Goal: Task Accomplishment & Management: Manage account settings

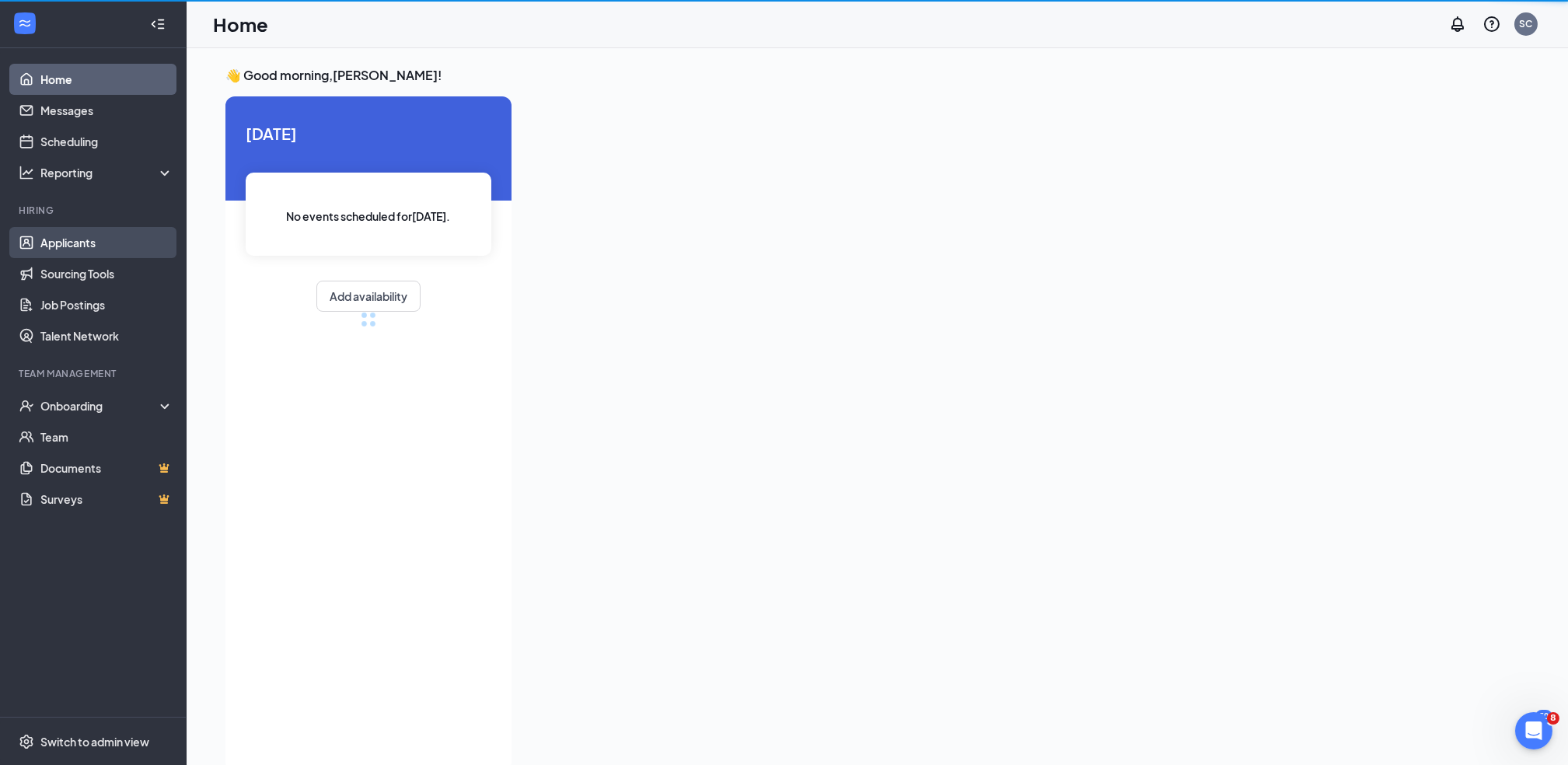
click at [118, 239] on link "Applicants" at bounding box center [106, 242] width 133 height 31
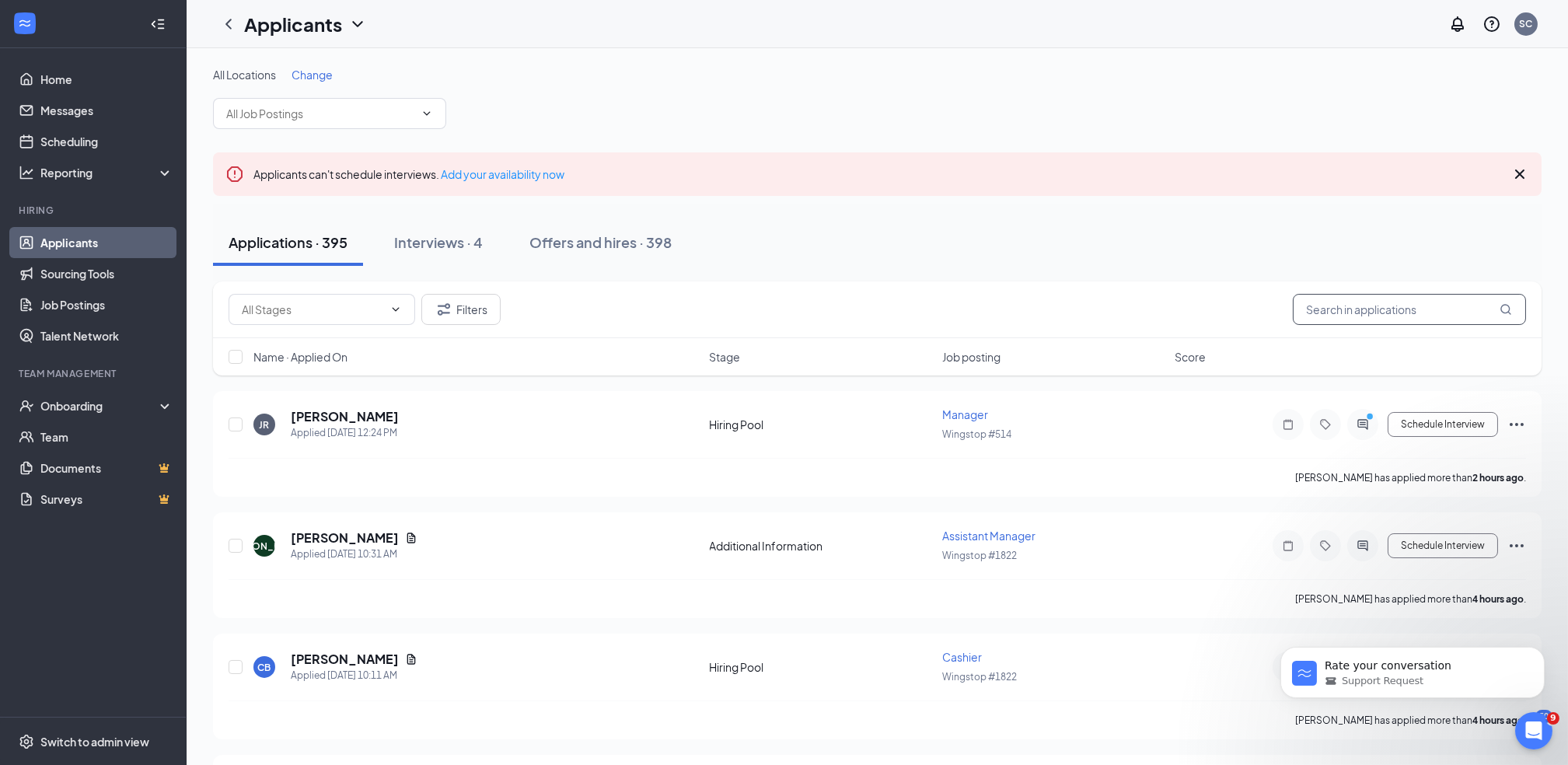
click at [1327, 307] on input "text" at bounding box center [1409, 309] width 233 height 31
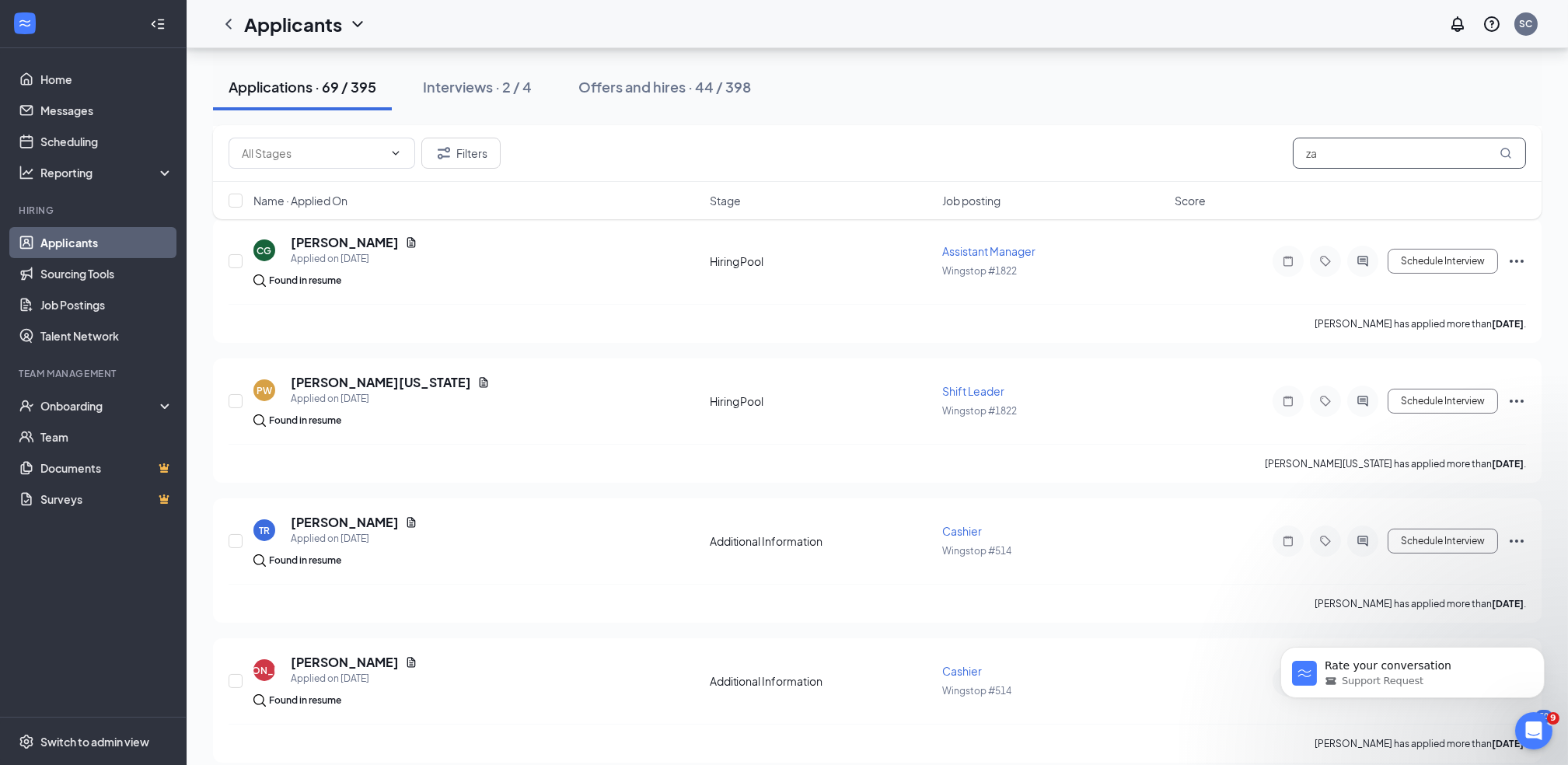
scroll to position [1009, 0]
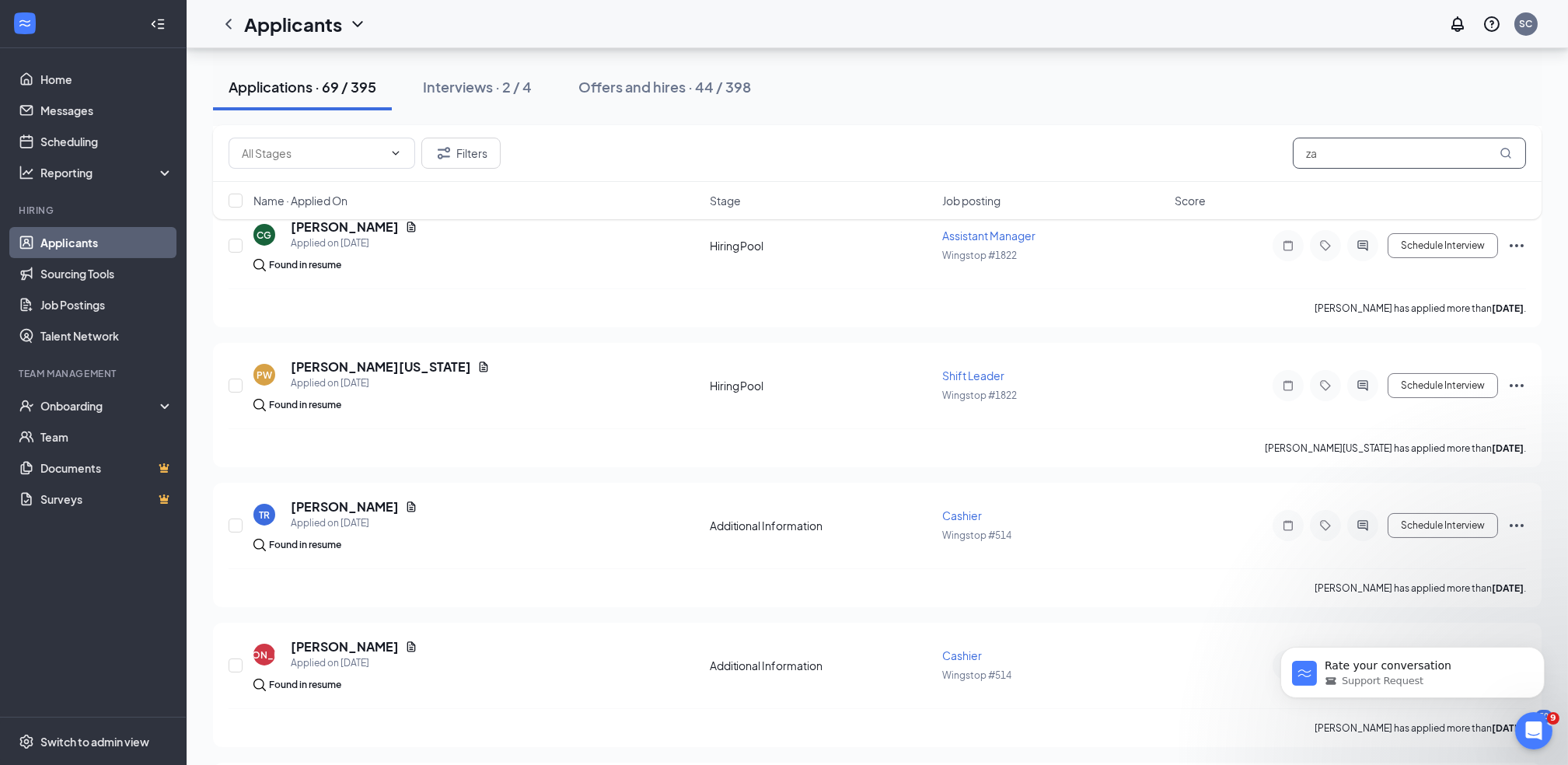
click at [1354, 149] on input "za" at bounding box center [1409, 152] width 233 height 31
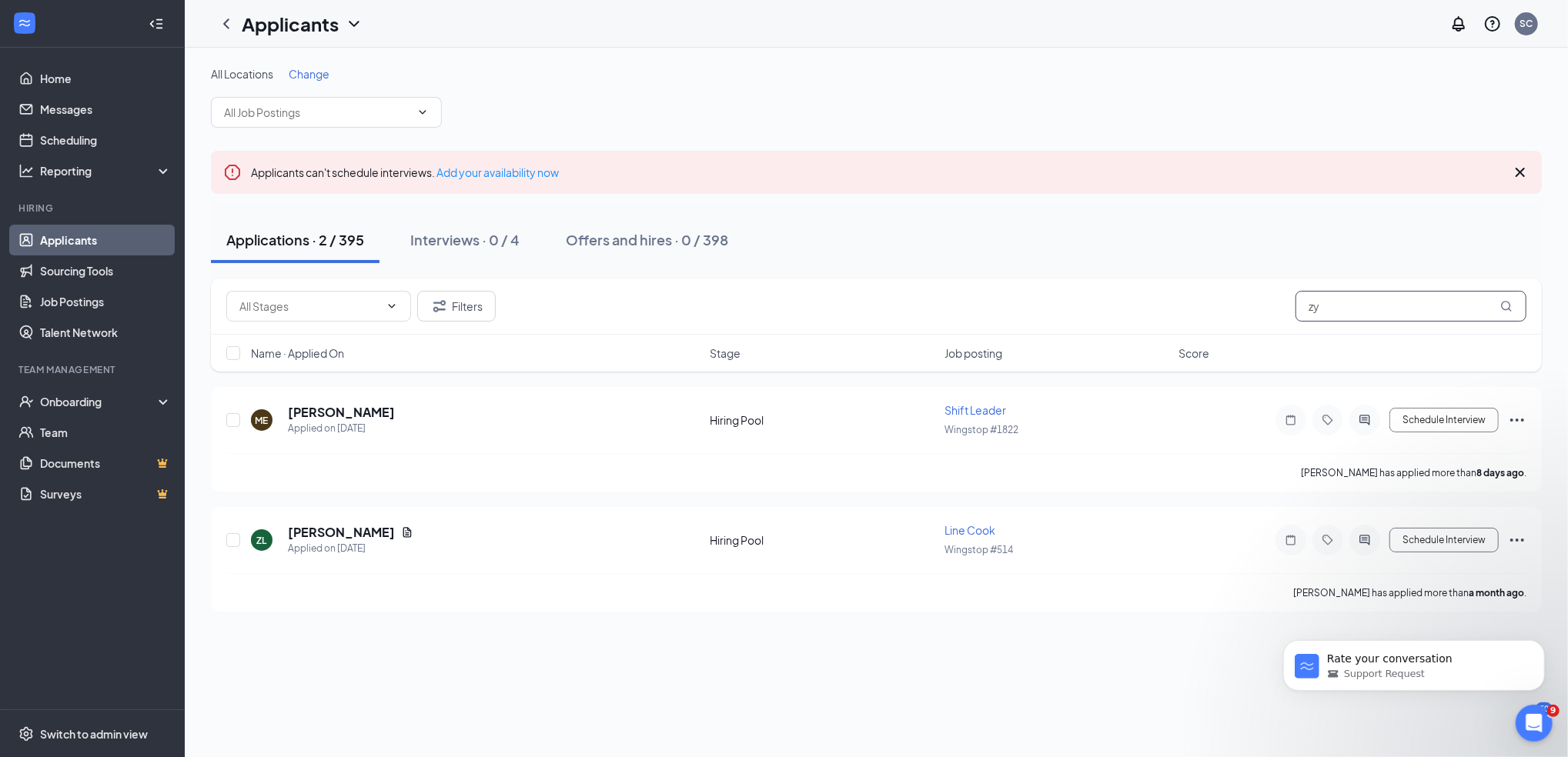
type input "z"
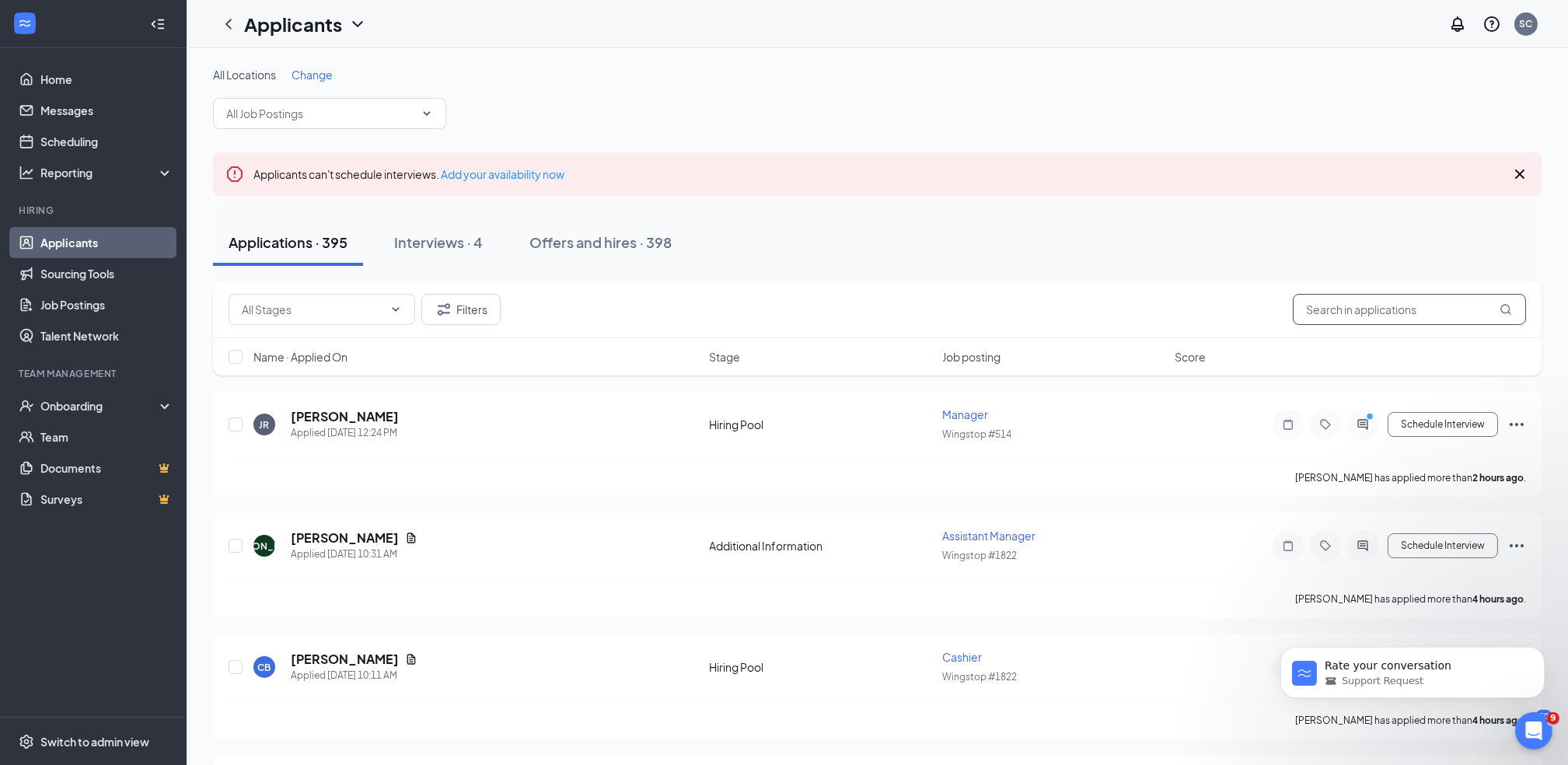
type input "y"
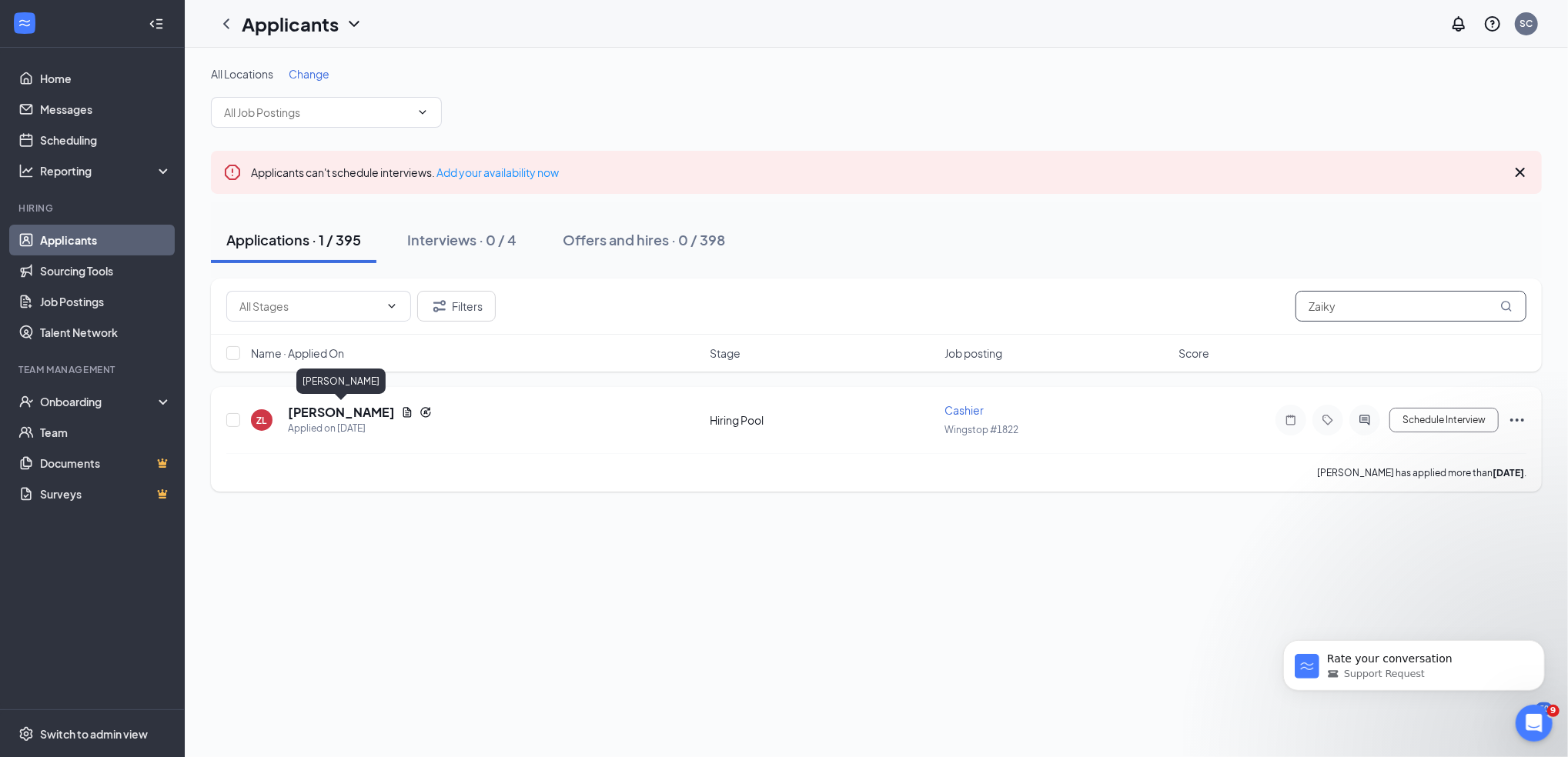
type input "Zaiky"
click at [325, 417] on h5 "[PERSON_NAME]" at bounding box center [341, 413] width 107 height 17
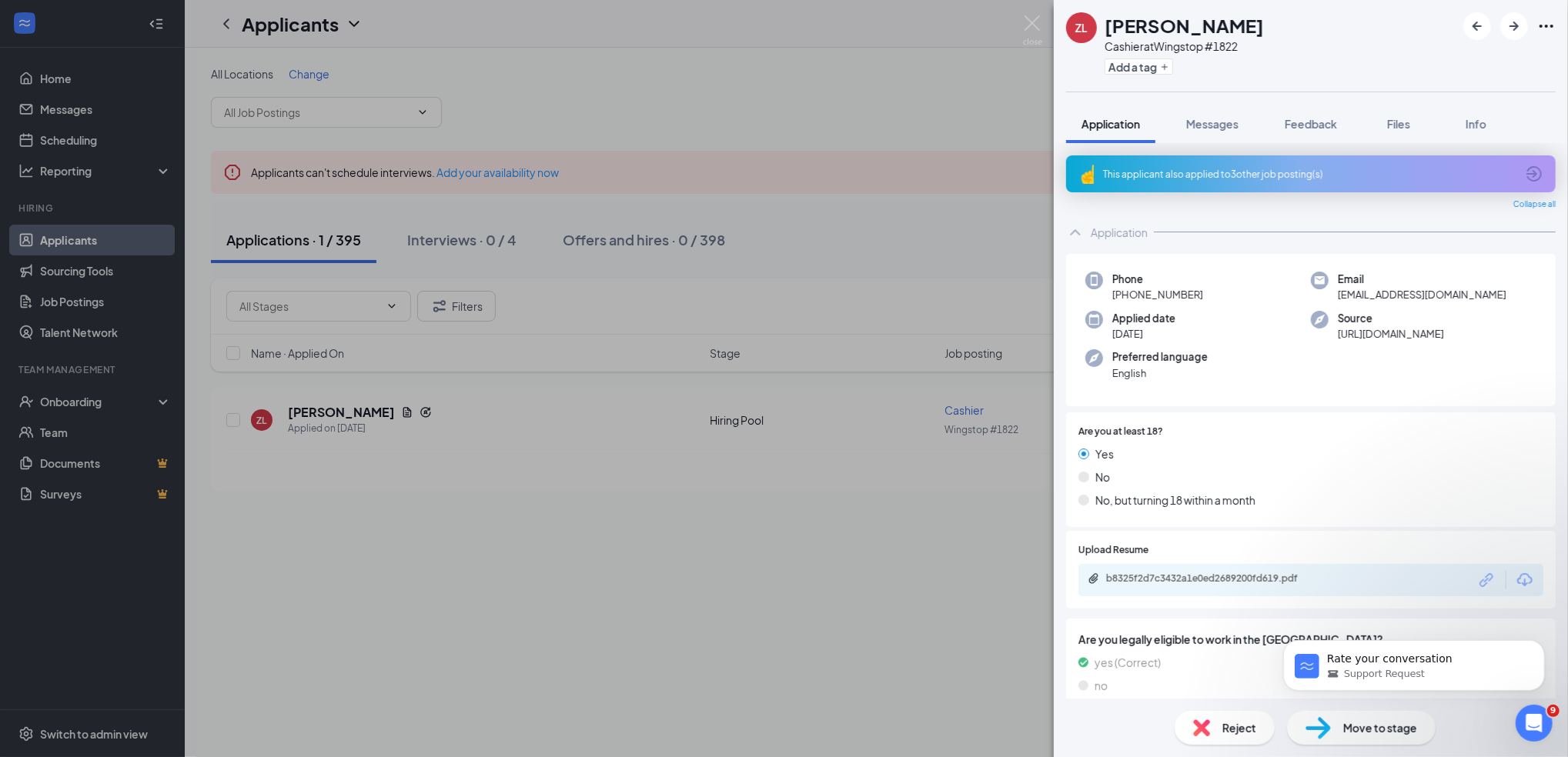
click at [1555, 691] on body "Rate your conversation Support Request" at bounding box center [1413, 661] width 296 height 95
drag, startPoint x: 1555, startPoint y: 699, endPoint x: 1550, endPoint y: 681, distance: 18.7
click at [1550, 681] on body "Rate your conversation Support Request" at bounding box center [1413, 661] width 296 height 95
drag, startPoint x: 290, startPoint y: 73, endPoint x: 955, endPoint y: 573, distance: 832.0
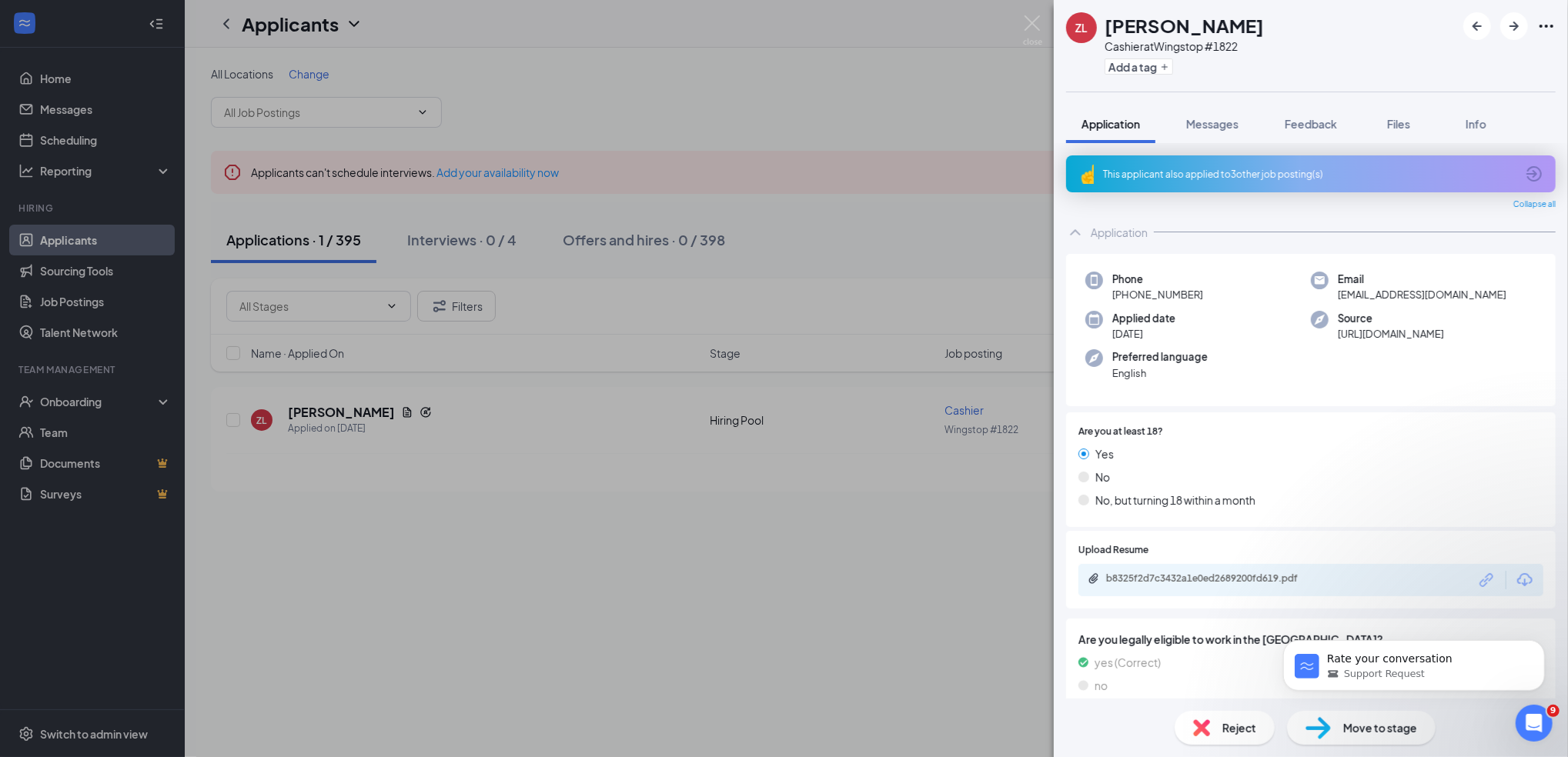
click at [955, 573] on div "ZL Zaikyria [PERSON_NAME] Cashier at Wingstop #1822 Add a tag Application Messa…" at bounding box center [784, 378] width 1568 height 757
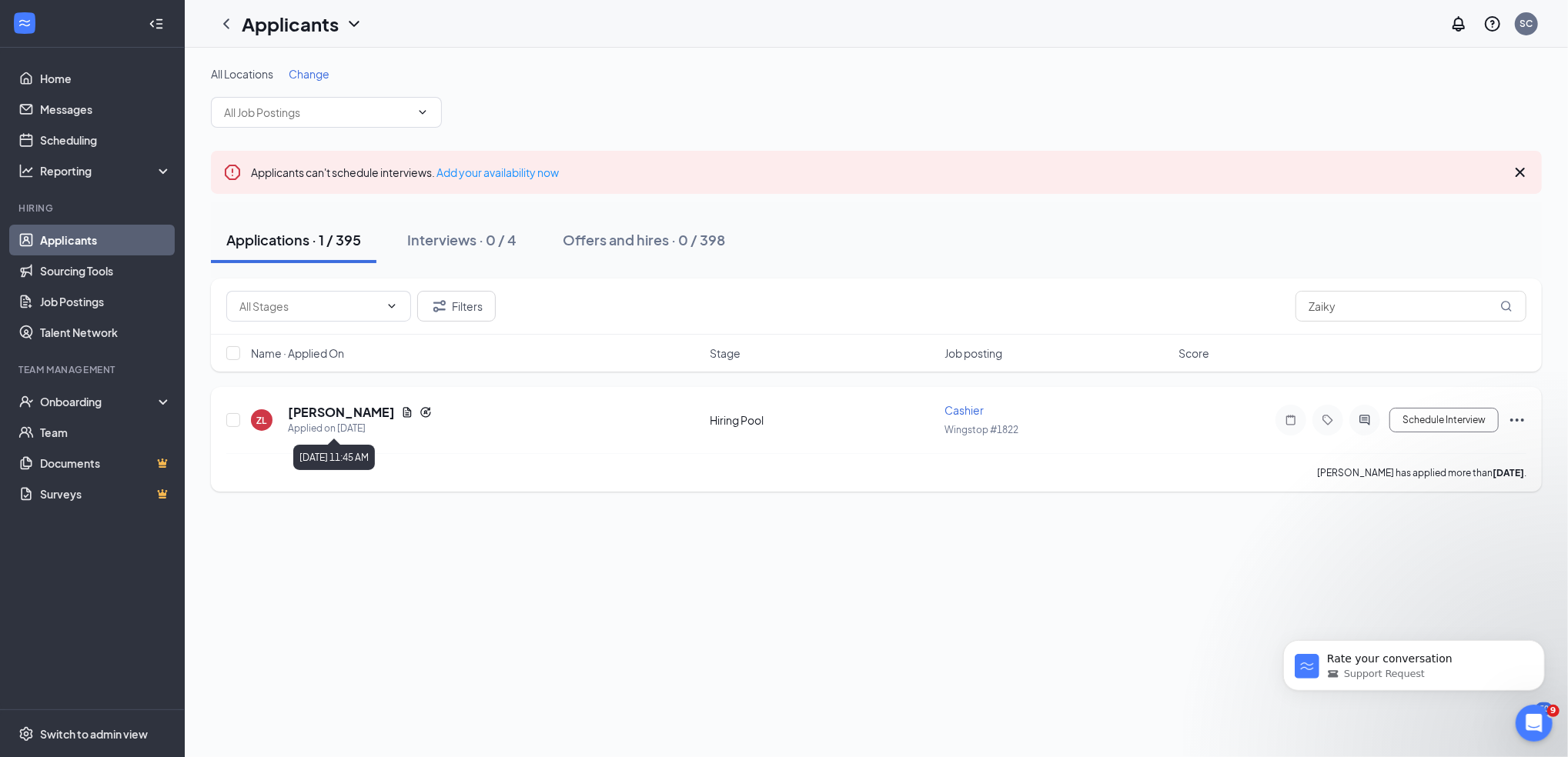
click at [330, 423] on div "Applied on [DATE]" at bounding box center [360, 428] width 144 height 16
click at [310, 408] on h5 "[PERSON_NAME]" at bounding box center [341, 413] width 107 height 17
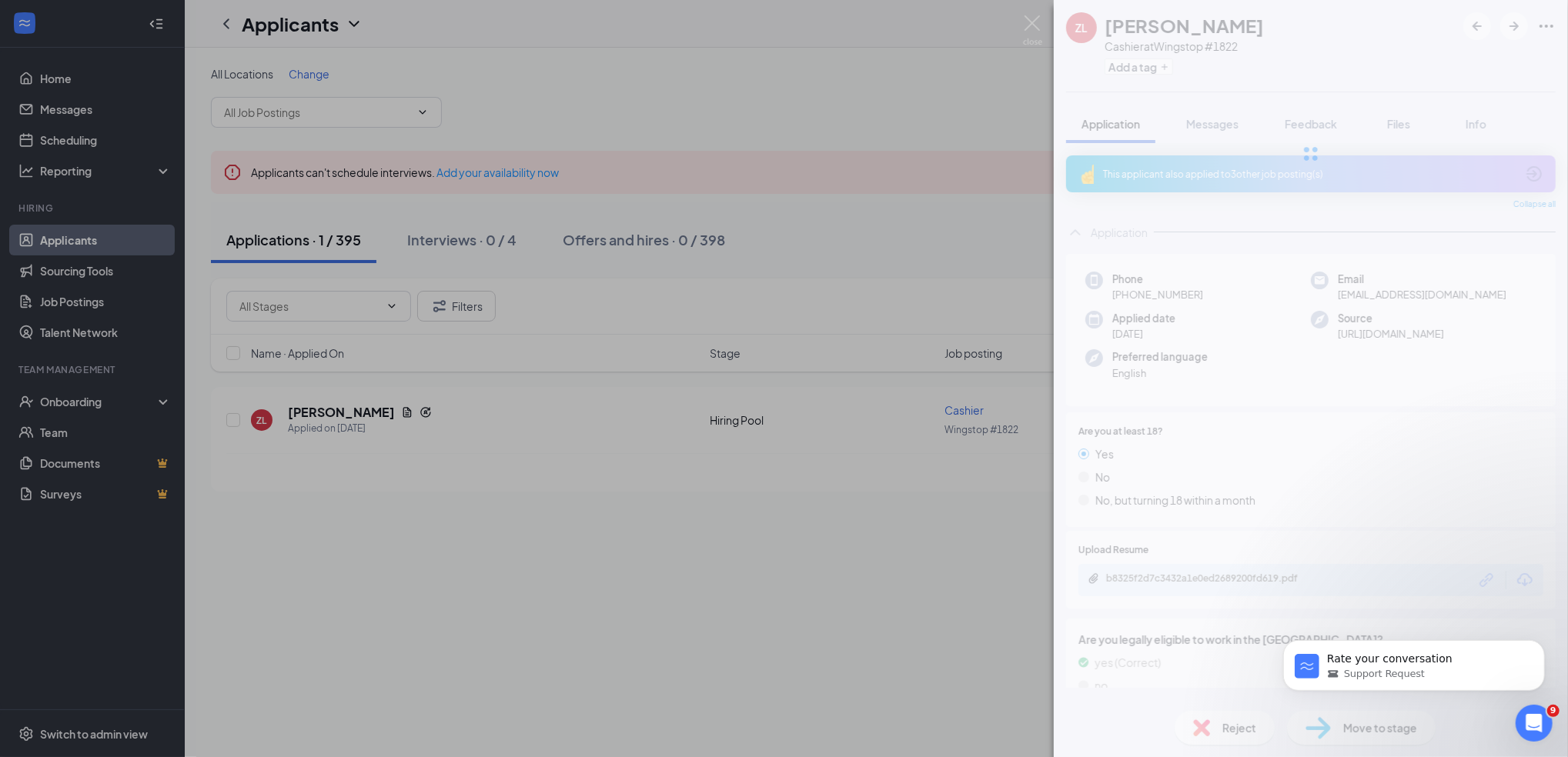
click at [311, 408] on div "ZL Zaikyria [PERSON_NAME] Cashier at Wingstop #1822 Add a tag Application Messa…" at bounding box center [784, 378] width 1568 height 757
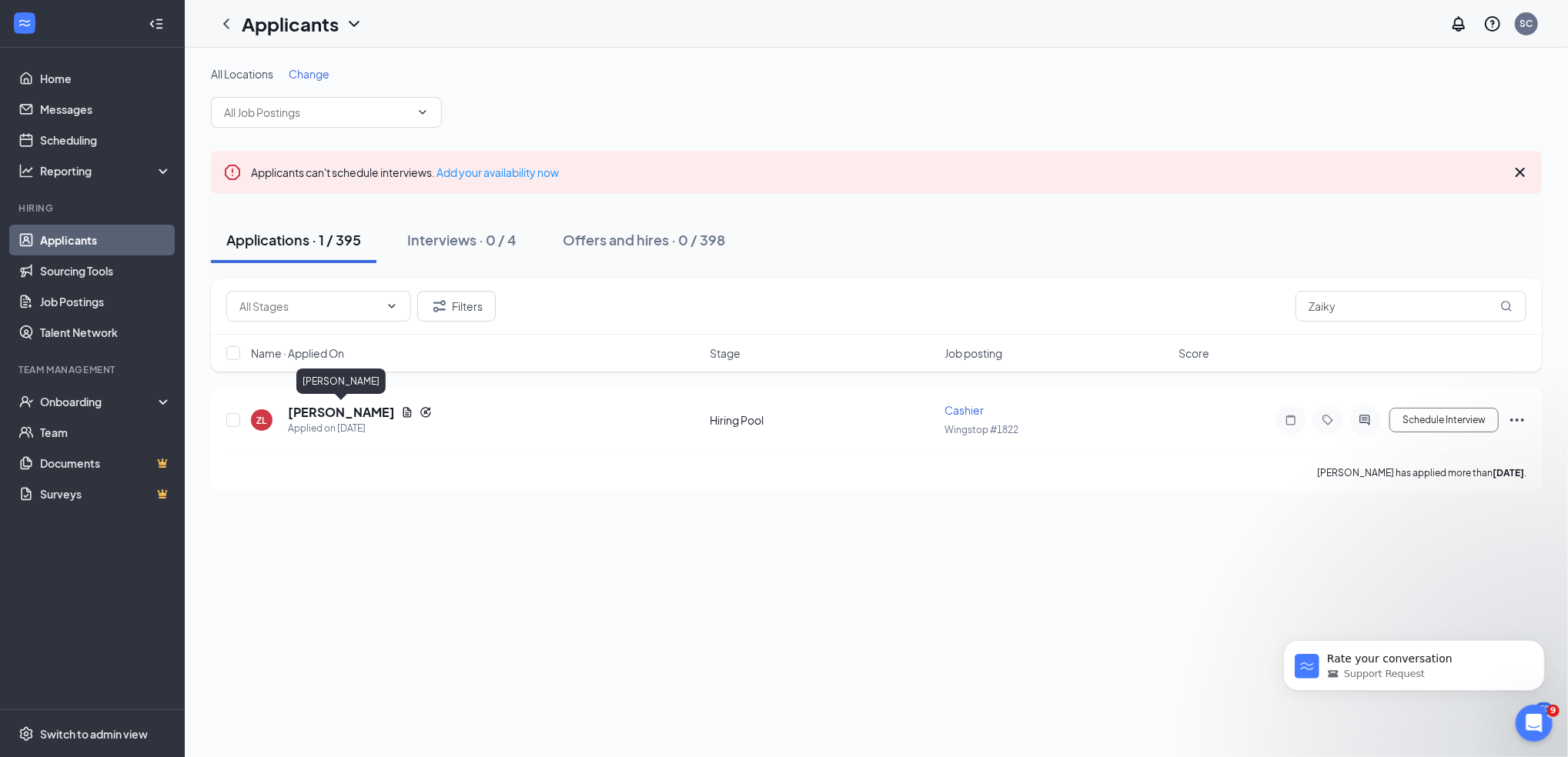
click at [311, 408] on h5 "[PERSON_NAME]" at bounding box center [341, 413] width 107 height 17
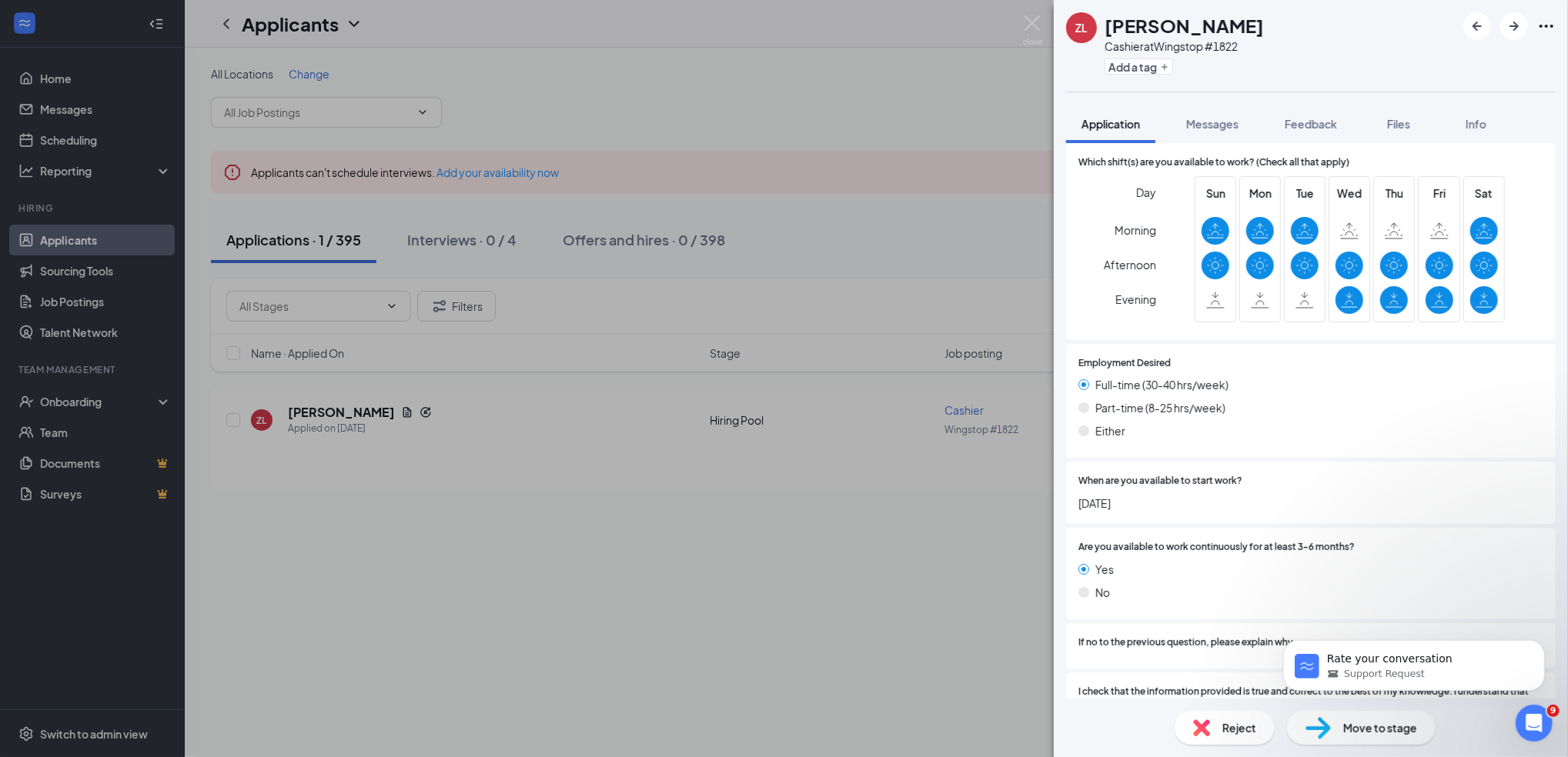
scroll to position [1203, 0]
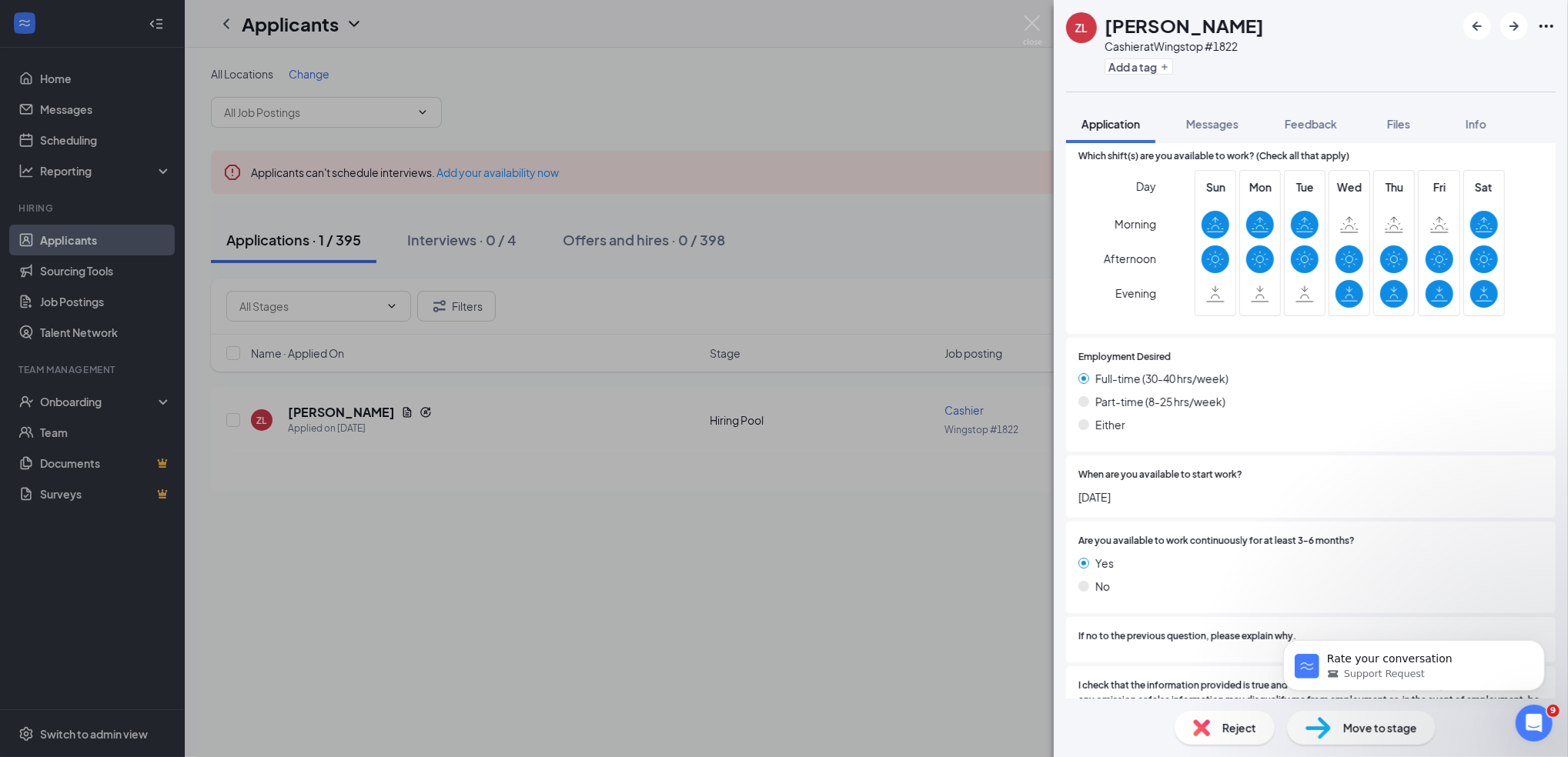
drag, startPoint x: 1552, startPoint y: 646, endPoint x: 1560, endPoint y: 688, distance: 42.8
click at [1560, 688] on body "Rate your conversation Support Request" at bounding box center [1413, 661] width 296 height 95
drag, startPoint x: 1550, startPoint y: 634, endPoint x: 1555, endPoint y: 677, distance: 43.3
click at [1555, 677] on body "Rate your conversation Support Request" at bounding box center [1413, 661] width 296 height 95
click at [1548, 684] on body "Rate your conversation Support Request" at bounding box center [1413, 661] width 296 height 95
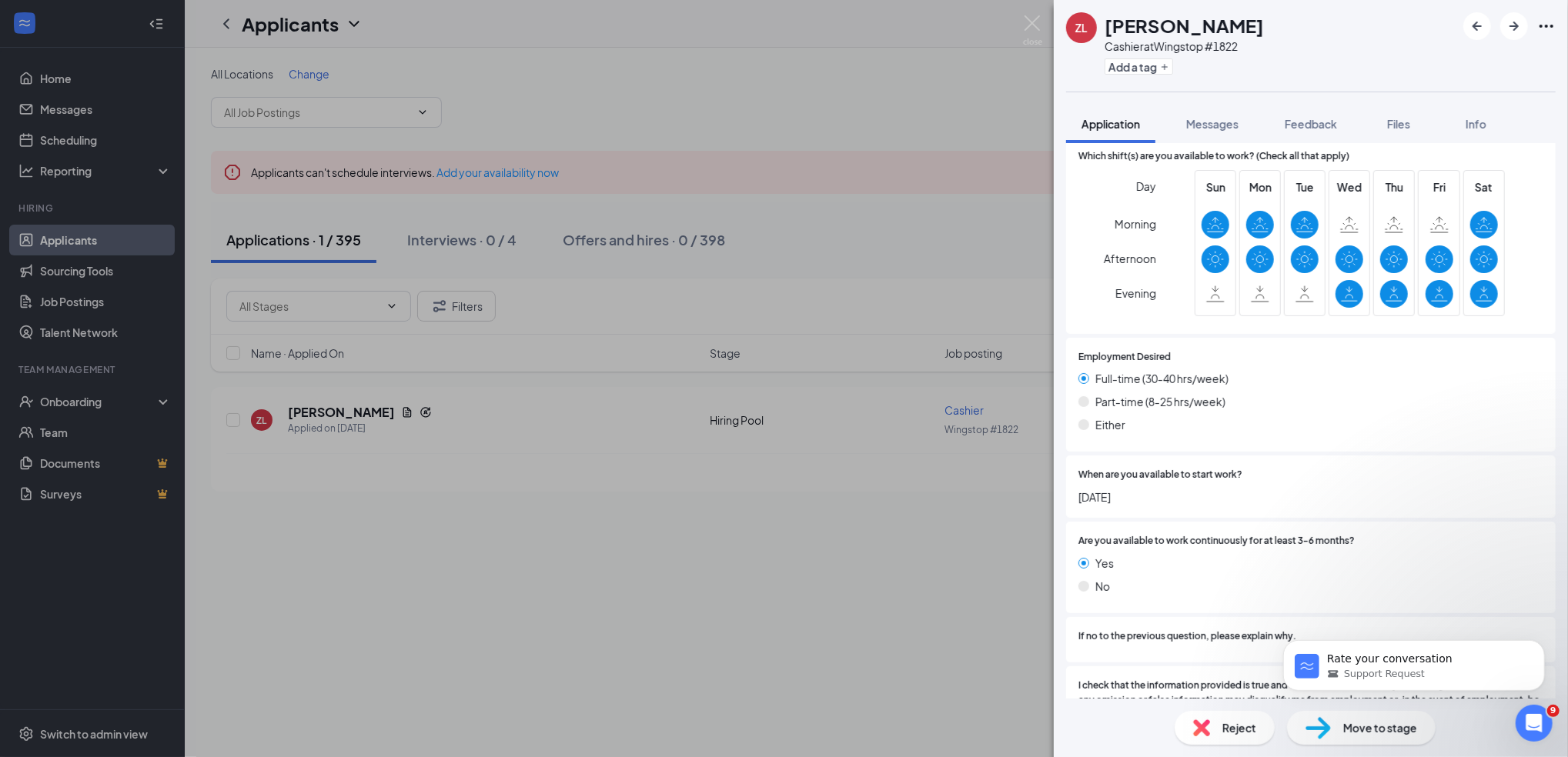
click at [1548, 684] on body "Rate your conversation Support Request" at bounding box center [1413, 661] width 296 height 95
drag, startPoint x: 1548, startPoint y: 620, endPoint x: 678, endPoint y: 455, distance: 885.5
click html "Rate your conversation Support Request"
click at [1343, 733] on span "Move to stage" at bounding box center [1380, 728] width 74 height 17
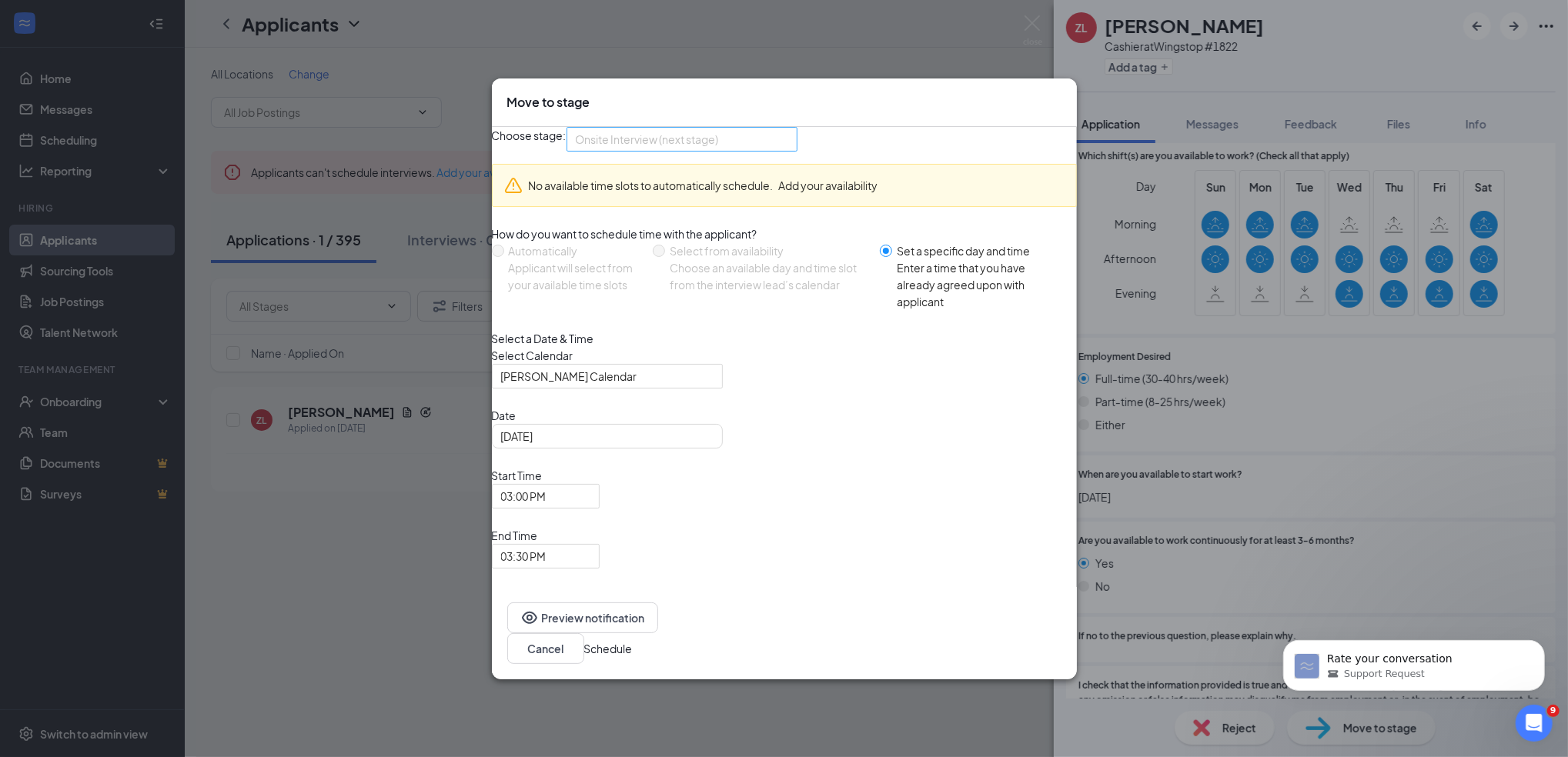
click at [788, 151] on span "Onsite Interview (next stage)" at bounding box center [682, 140] width 212 height 23
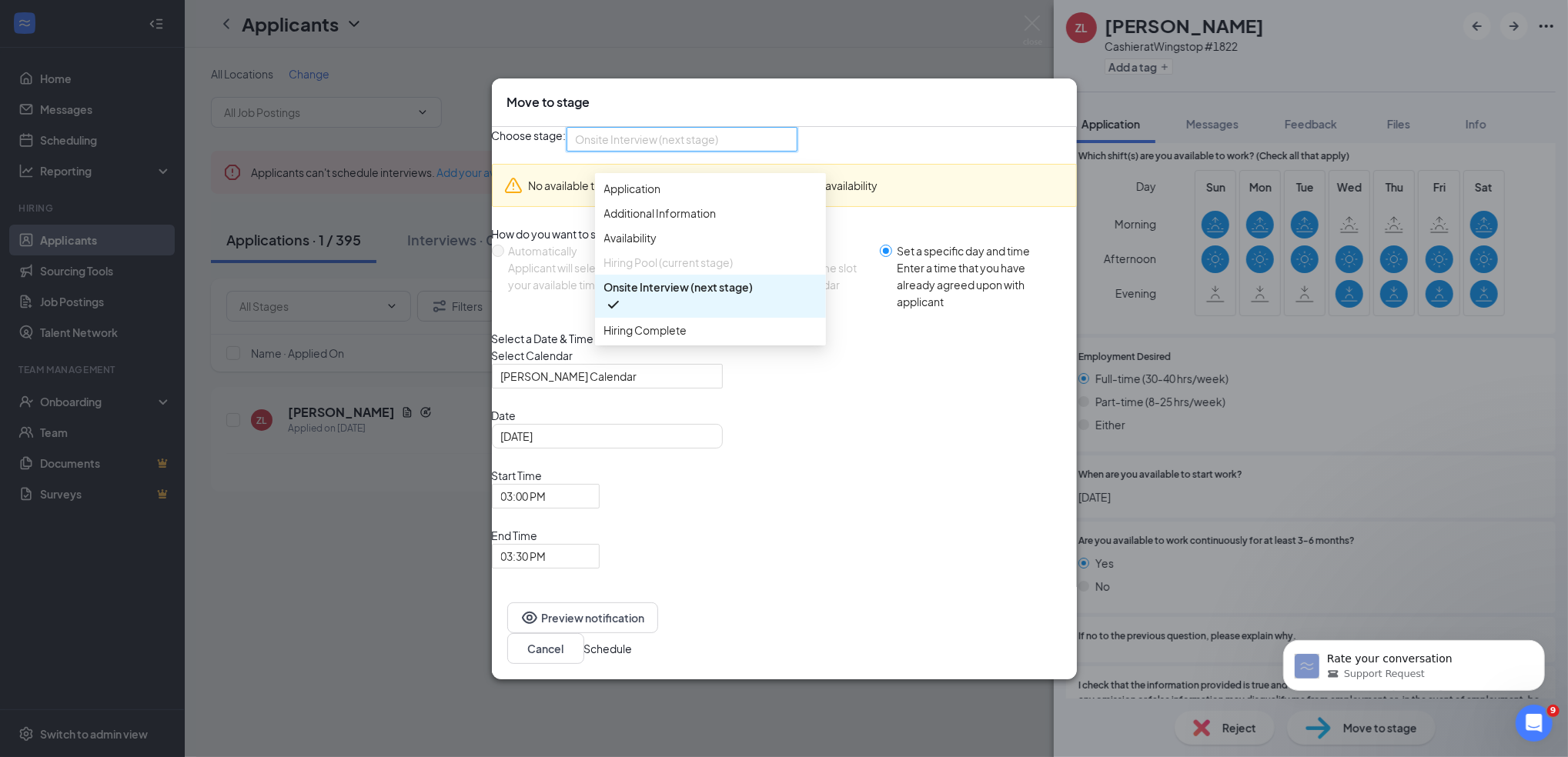
scroll to position [17, 0]
click at [626, 339] on span "Hiring Complete" at bounding box center [646, 330] width 83 height 17
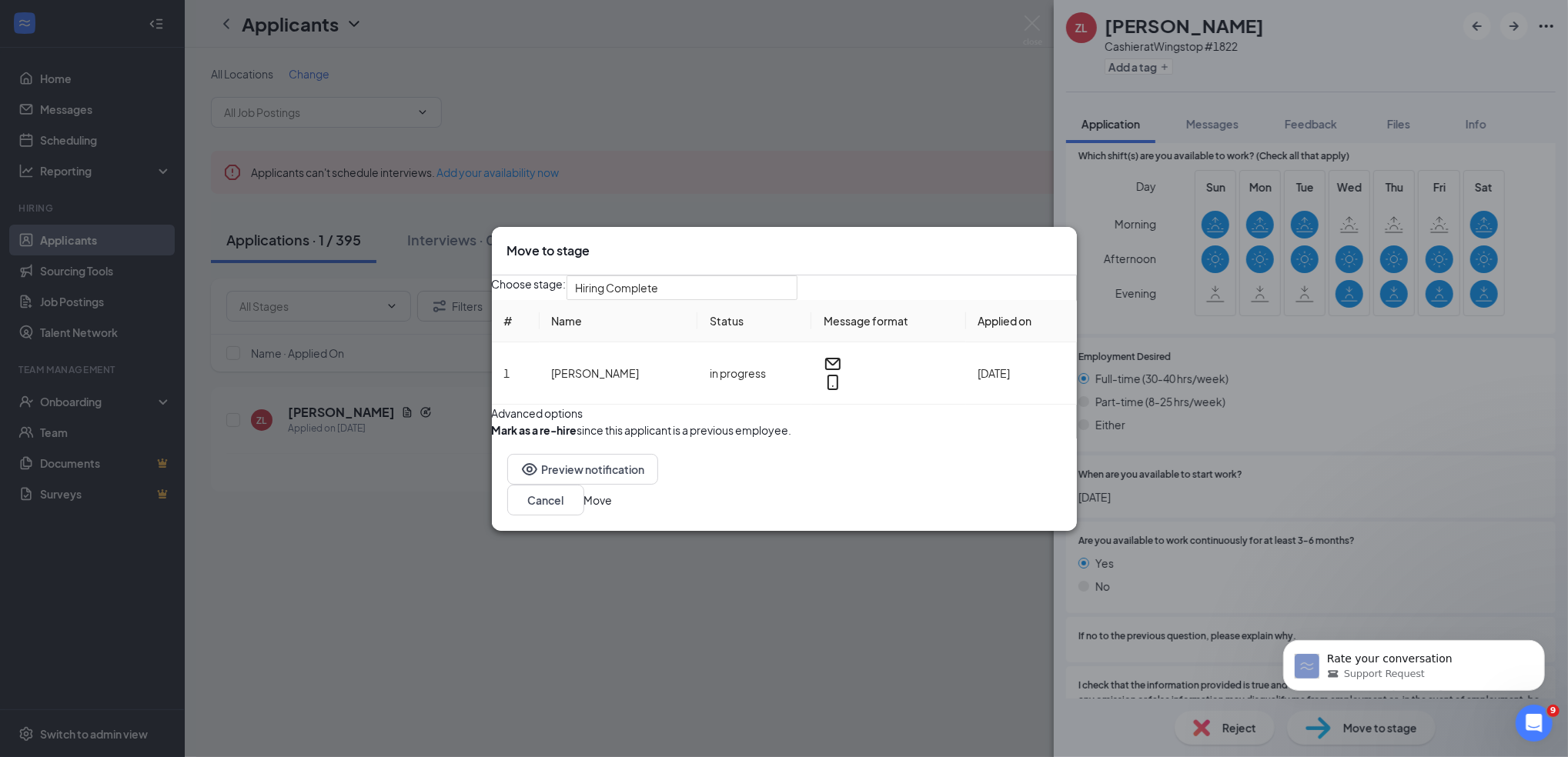
click at [613, 509] on button "Move" at bounding box center [598, 500] width 28 height 17
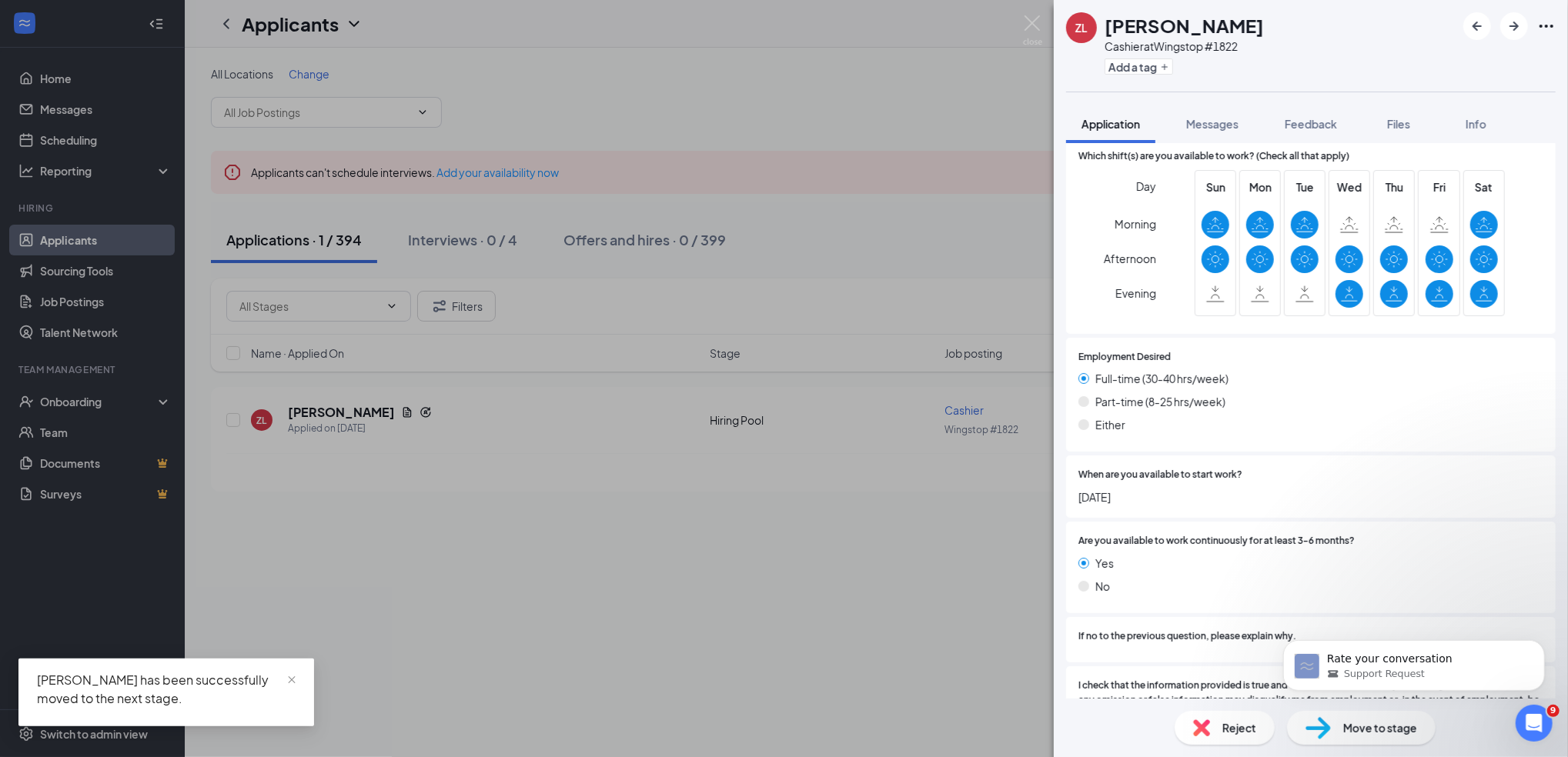
click at [1344, 722] on span "Move to stage" at bounding box center [1380, 728] width 74 height 17
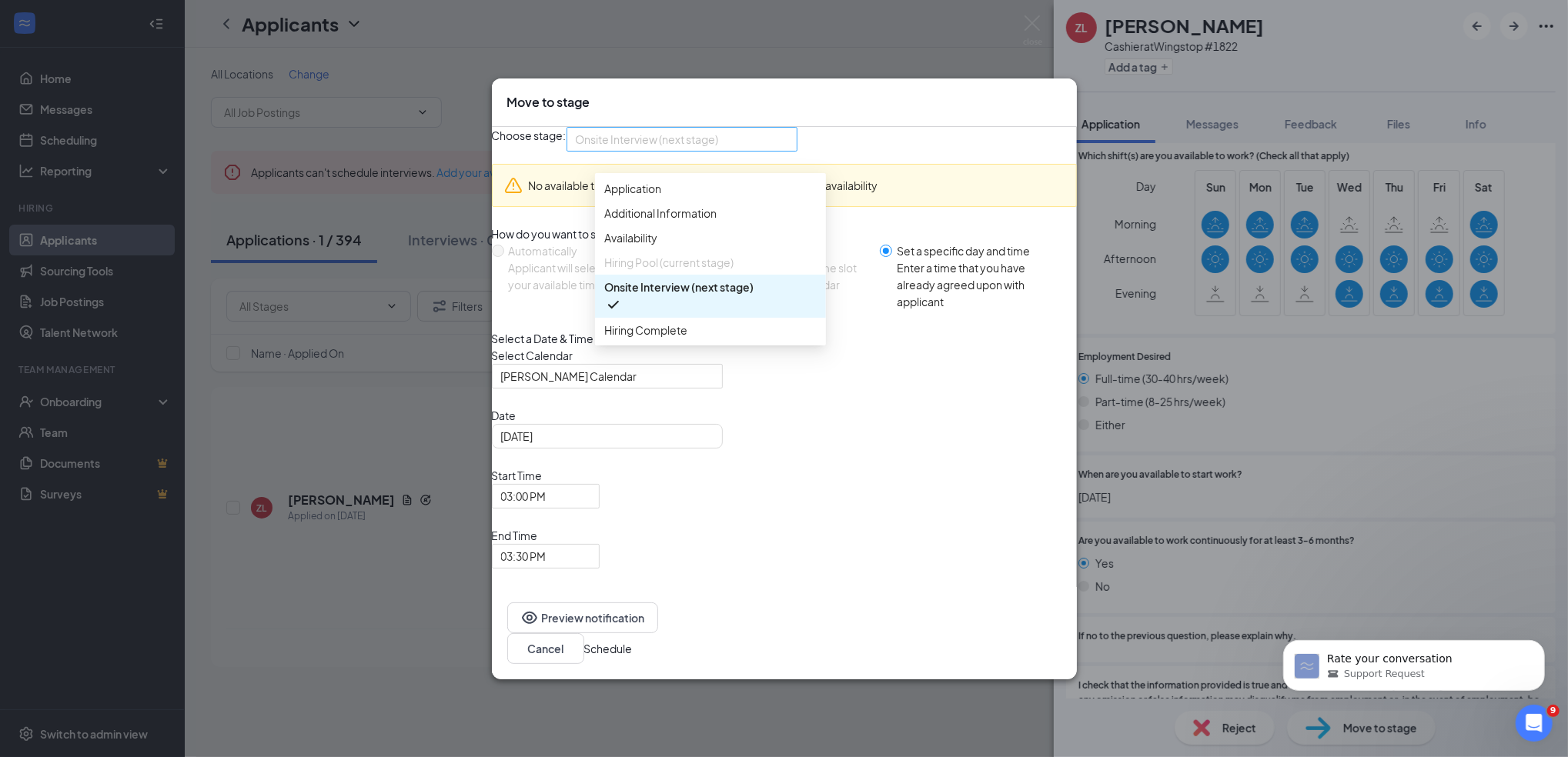
click at [788, 151] on span "Onsite Interview (next stage)" at bounding box center [682, 140] width 212 height 23
click at [705, 339] on span "Hiring Complete" at bounding box center [711, 330] width 212 height 17
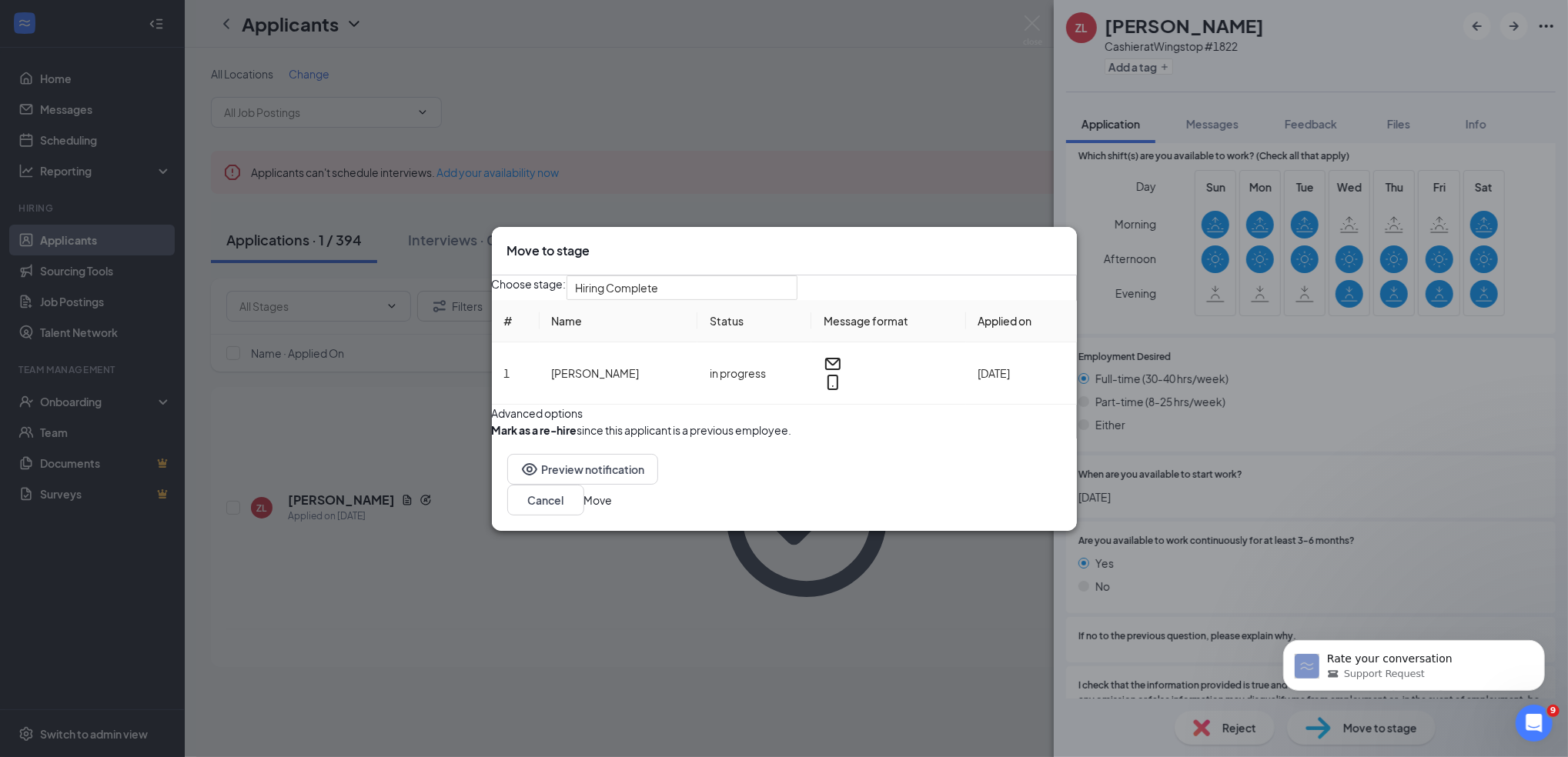
click at [613, 509] on button "Move" at bounding box center [598, 500] width 28 height 17
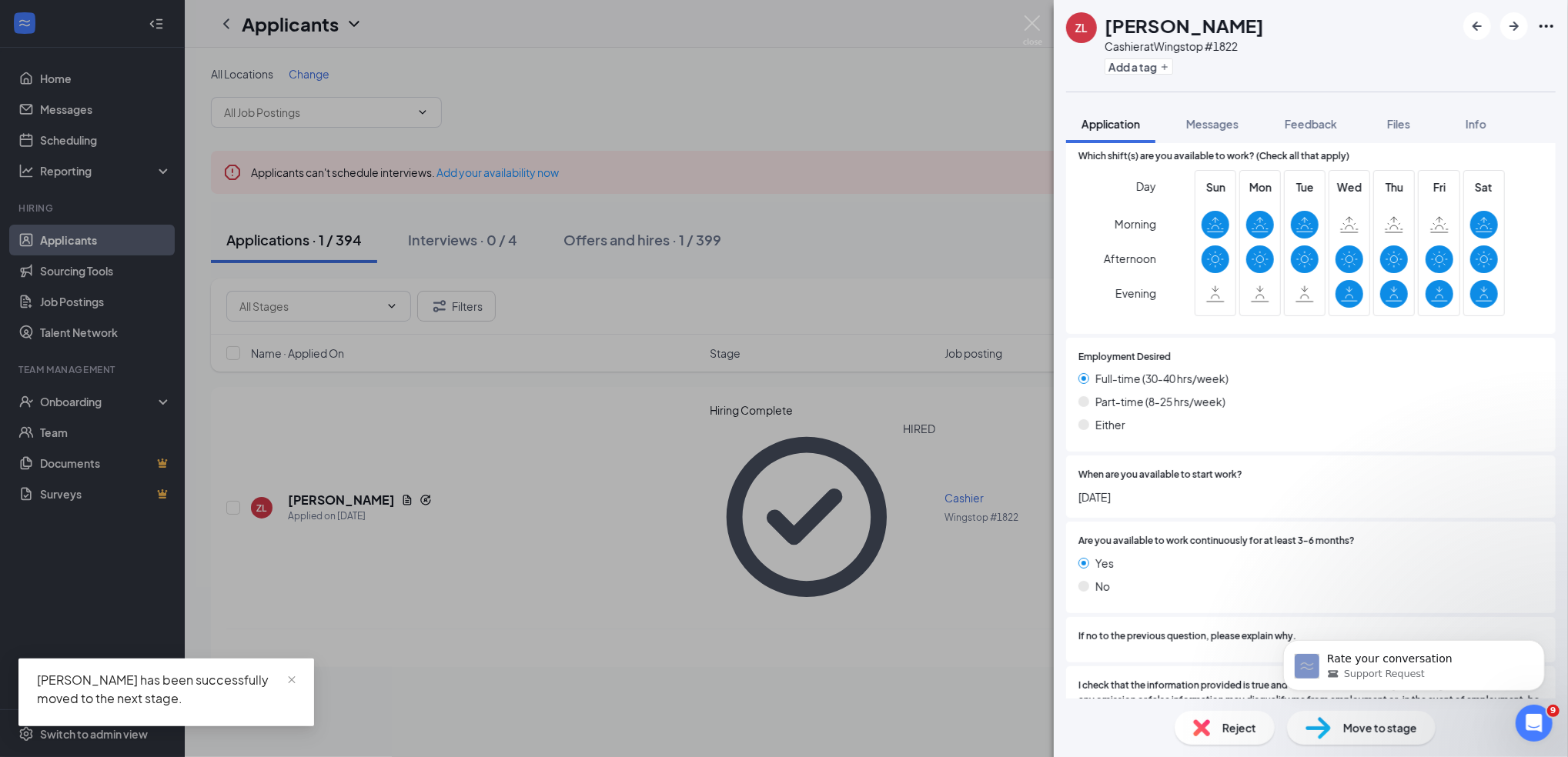
click at [79, 254] on div "ZL Zaikyria [PERSON_NAME] Cashier at Wingstop #1822 Add a tag Application Messa…" at bounding box center [784, 378] width 1568 height 757
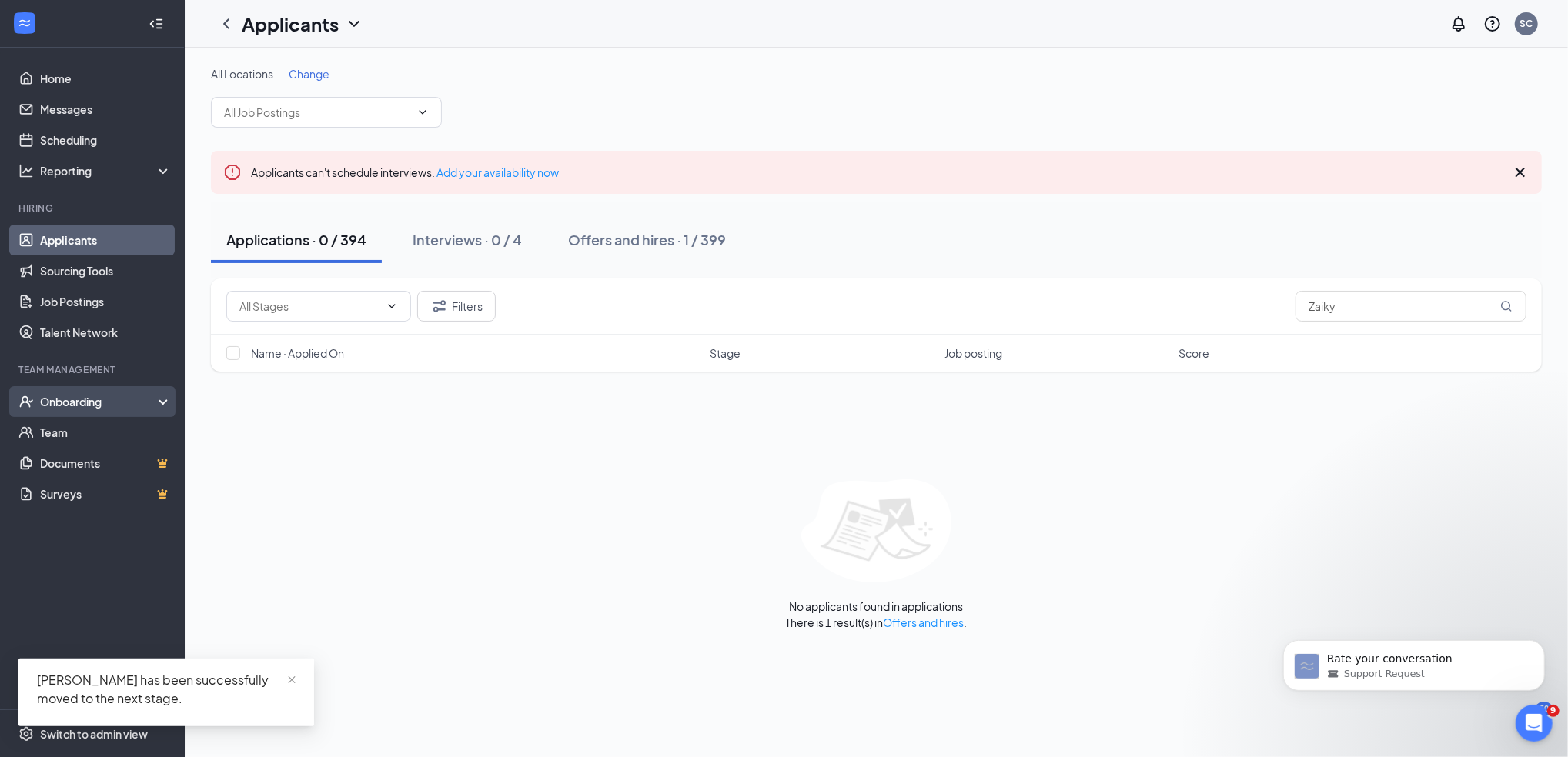
click at [70, 392] on div "Onboarding" at bounding box center [92, 401] width 185 height 30
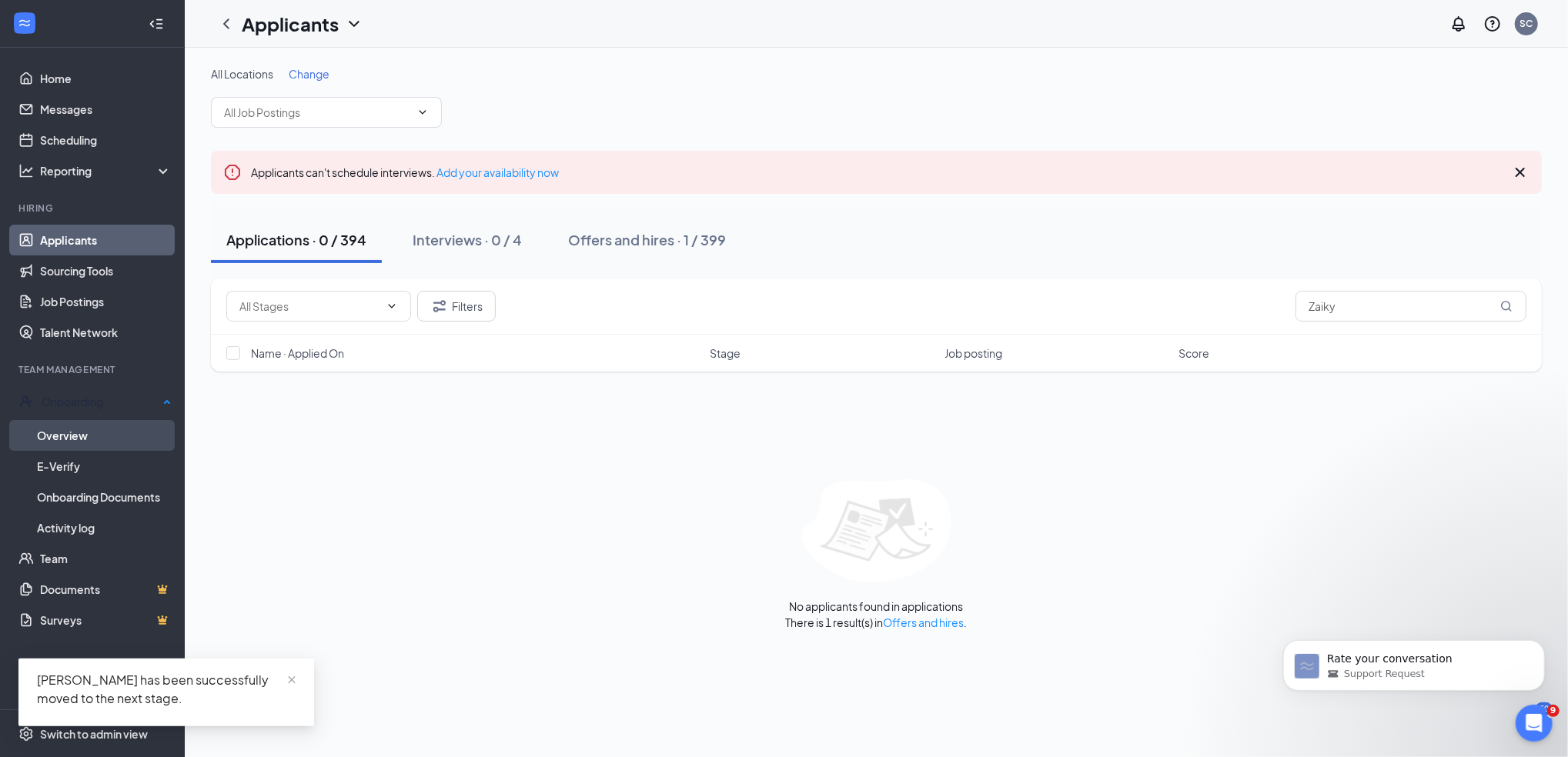
click at [79, 426] on link "Overview" at bounding box center [104, 435] width 135 height 30
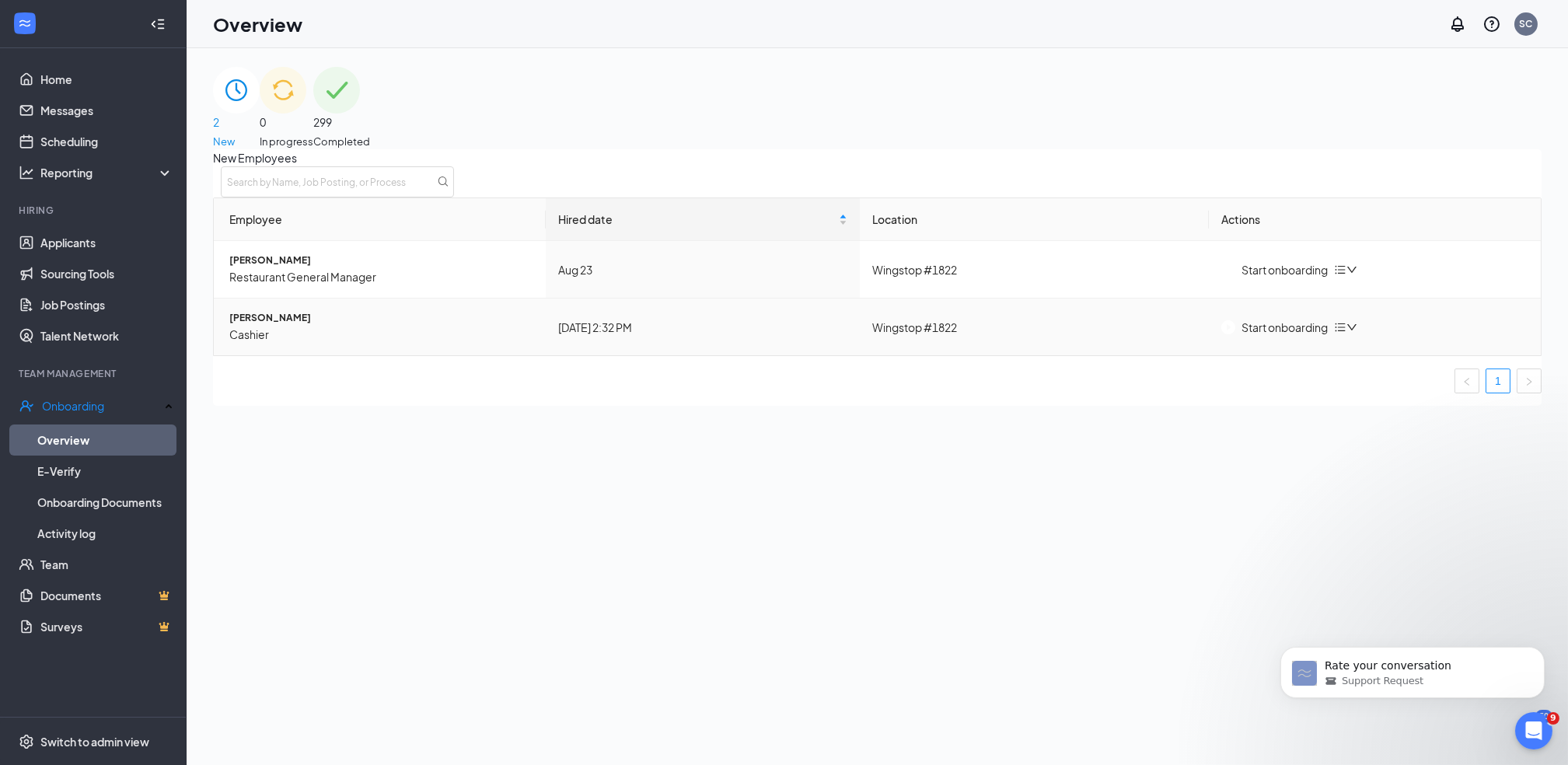
click at [1296, 336] on div "Start onboarding" at bounding box center [1275, 327] width 106 height 17
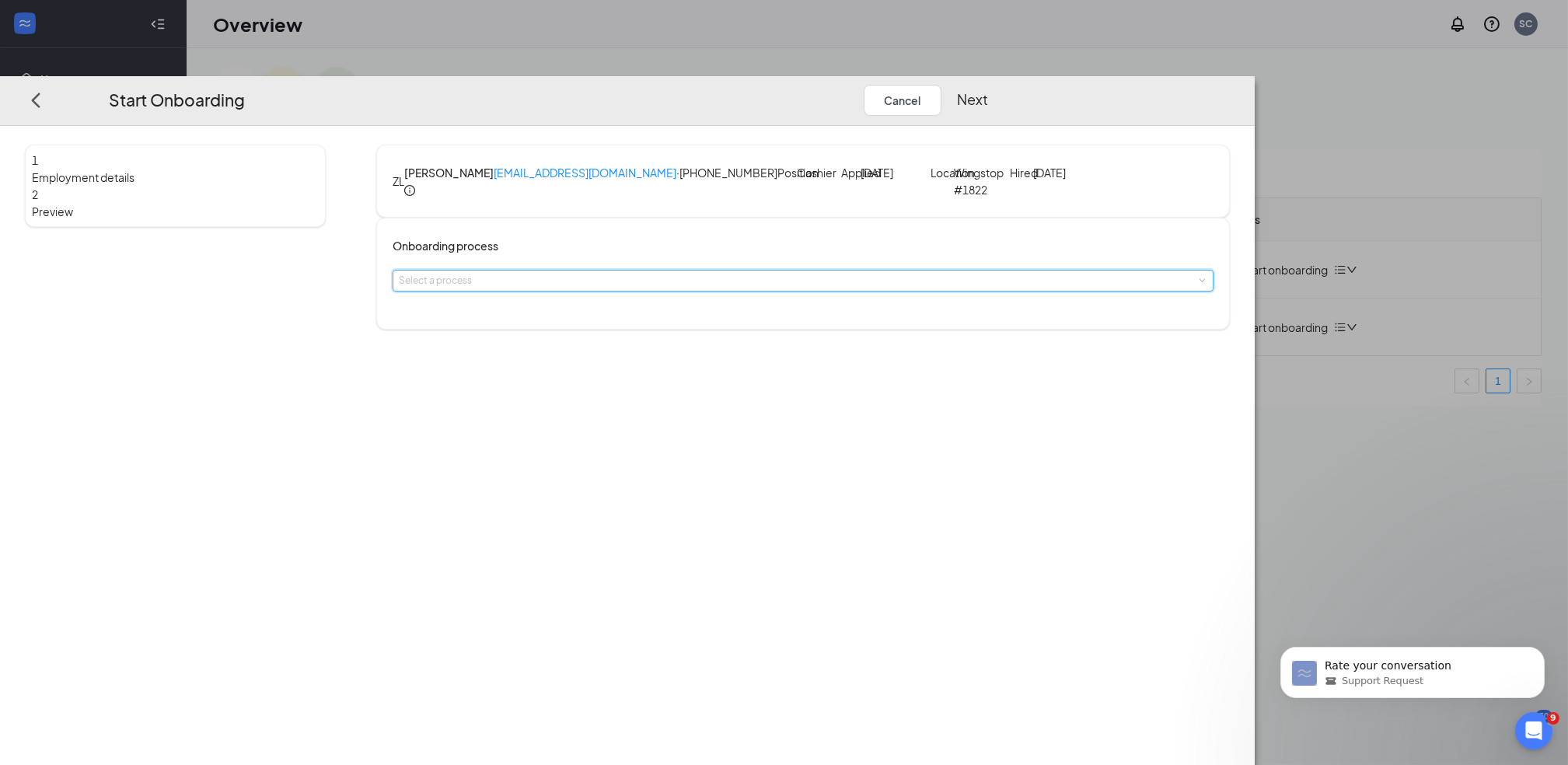
click at [814, 292] on div "Select a process" at bounding box center [803, 281] width 821 height 22
click at [731, 349] on span "Team Member New Hire Onboarding" at bounding box center [651, 347] width 159 height 12
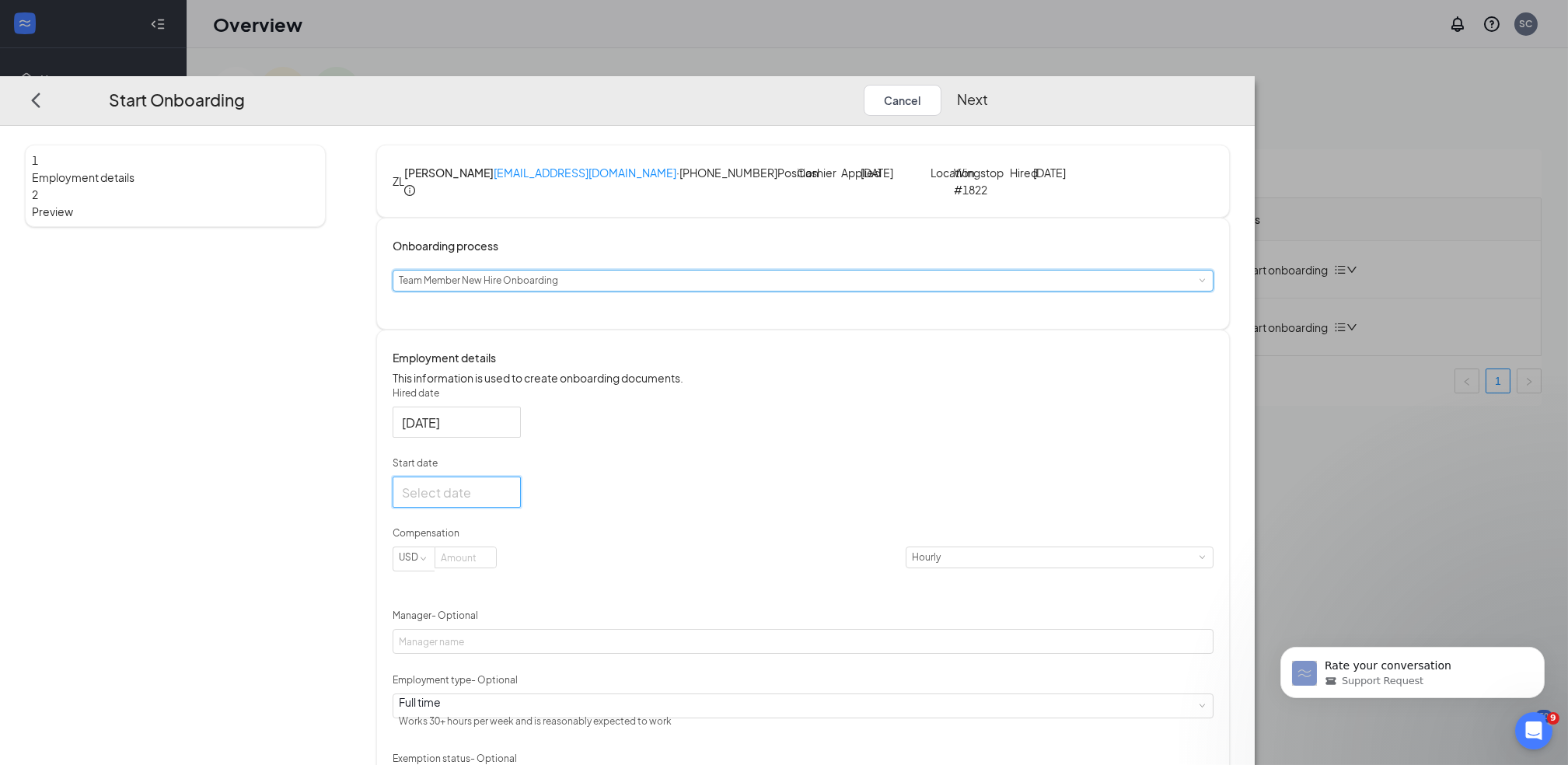
click at [509, 502] on input "Start date" at bounding box center [455, 492] width 106 height 20
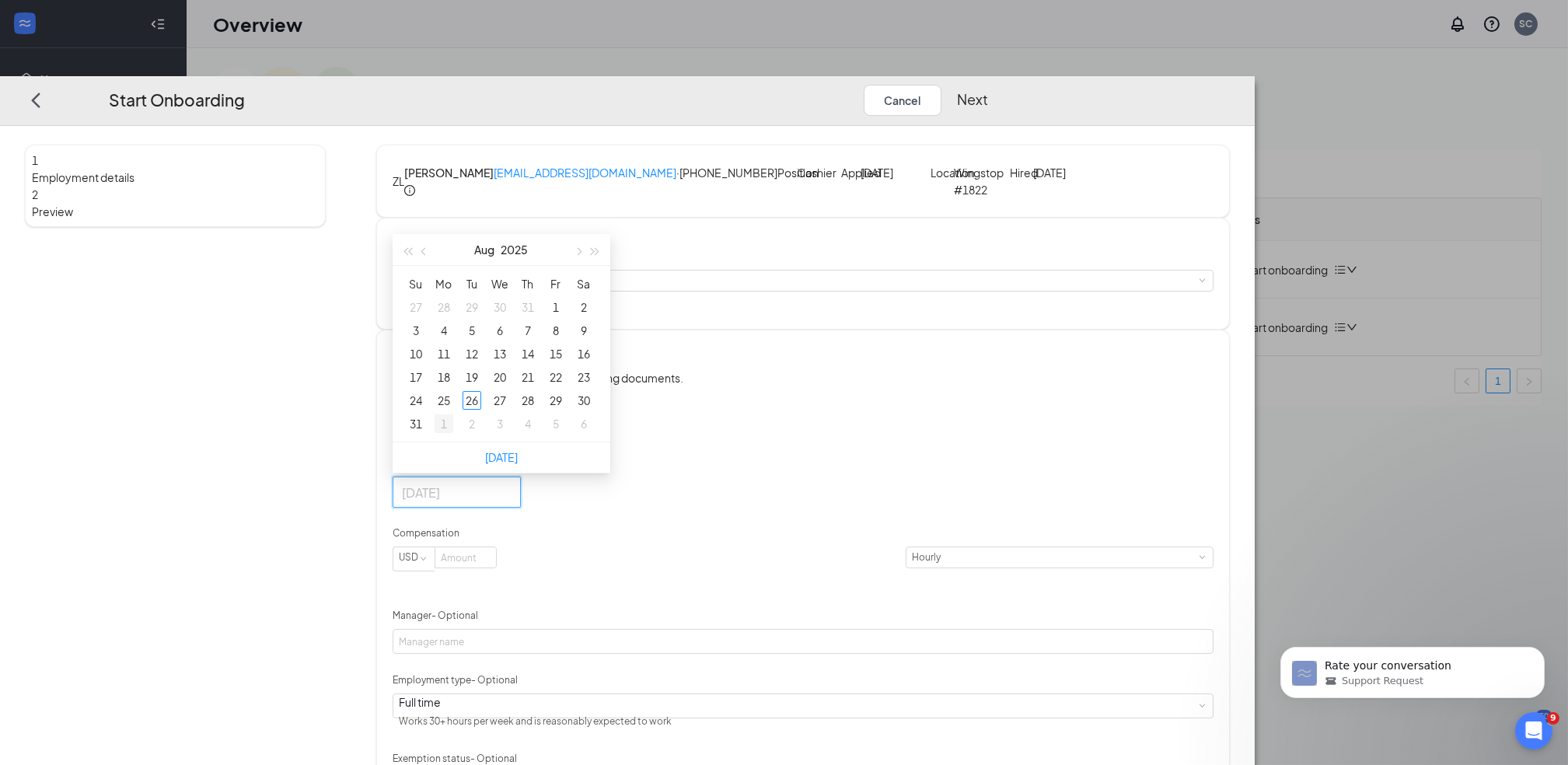
type input "[DATE]"
click at [454, 434] on div "1" at bounding box center [444, 424] width 19 height 19
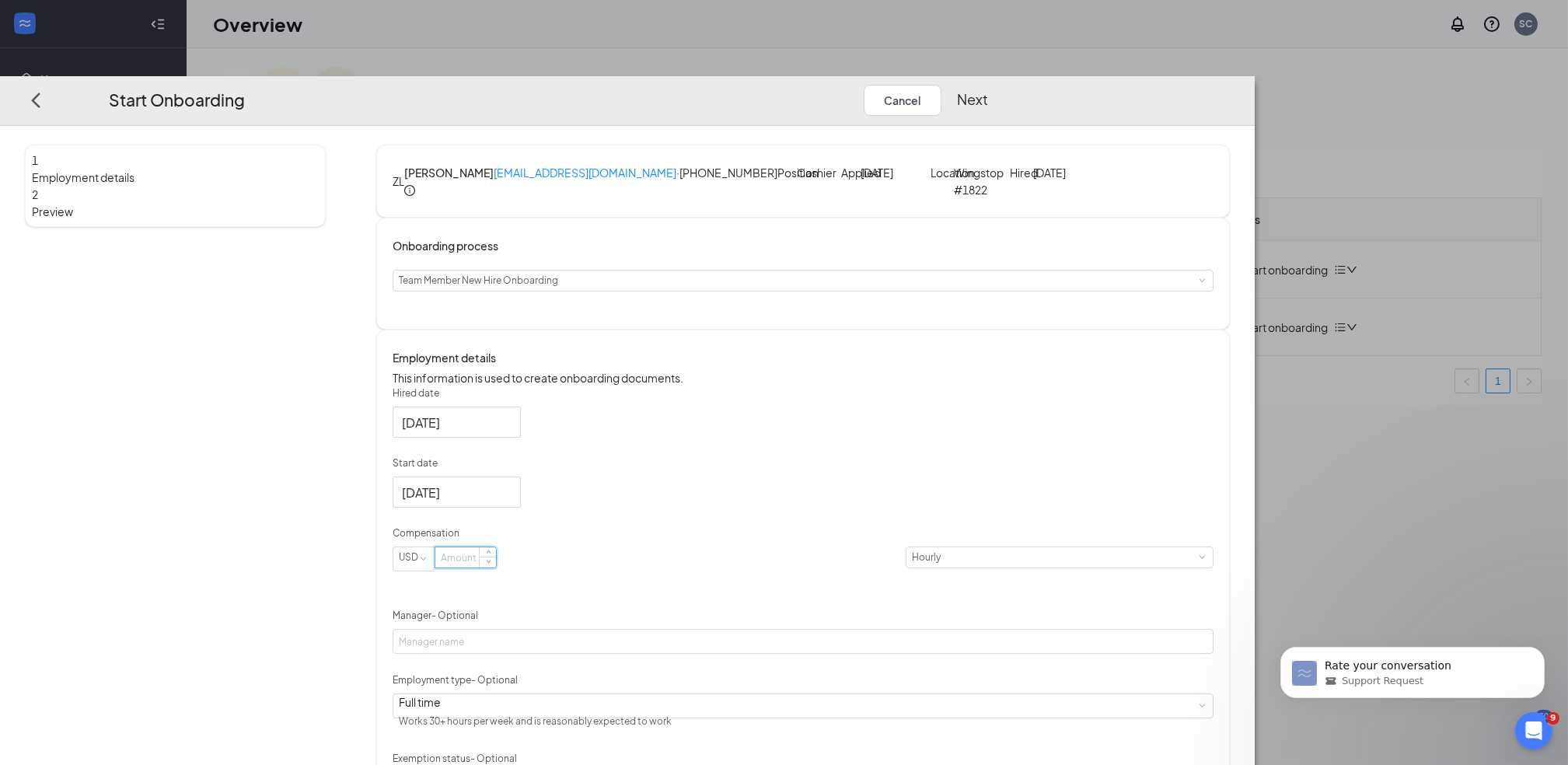
click at [496, 569] on input at bounding box center [465, 558] width 61 height 21
type input "11.25"
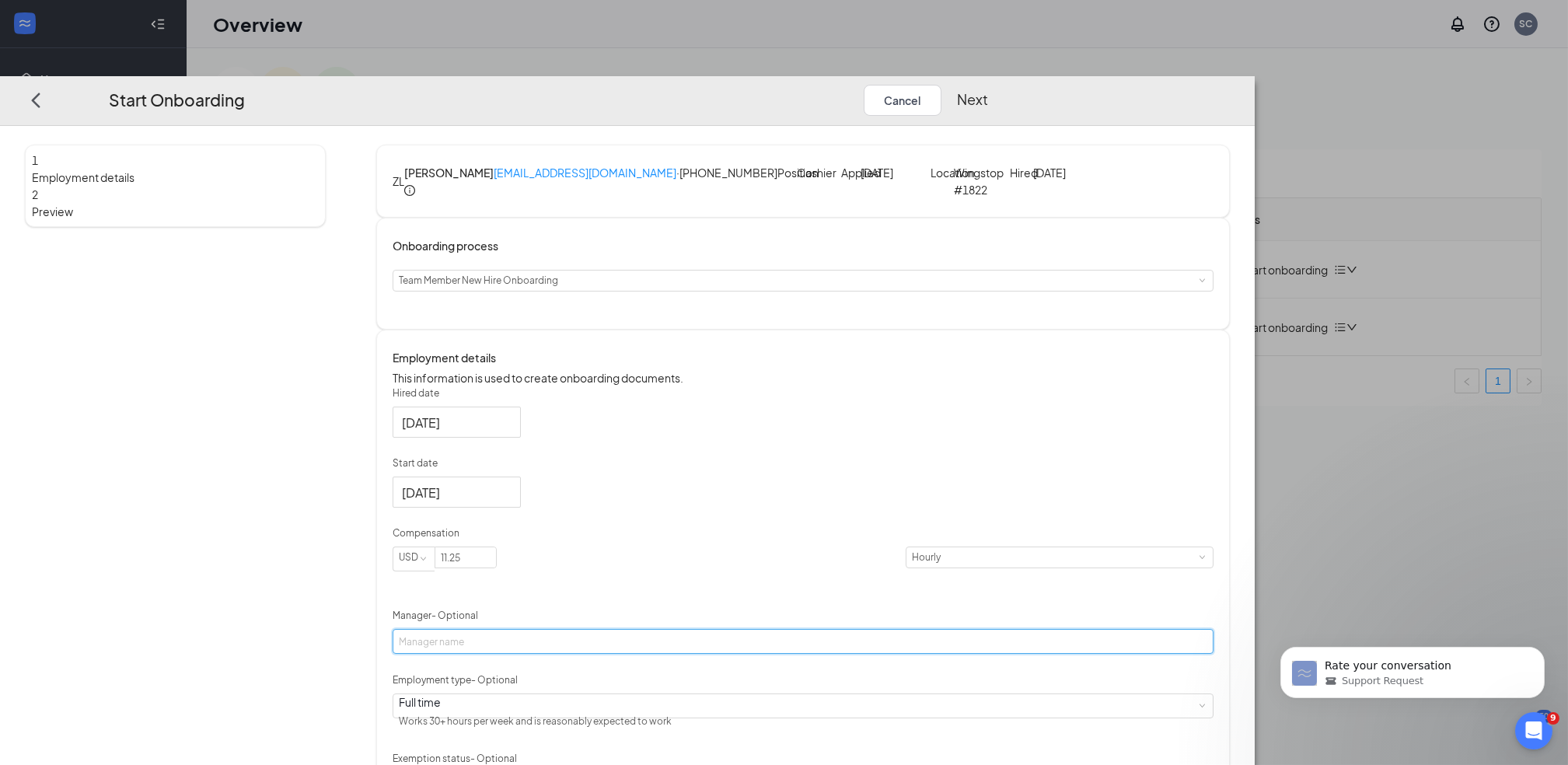
click at [638, 655] on input "Manager - Optional" at bounding box center [803, 643] width 821 height 25
type input "[PERSON_NAME]"
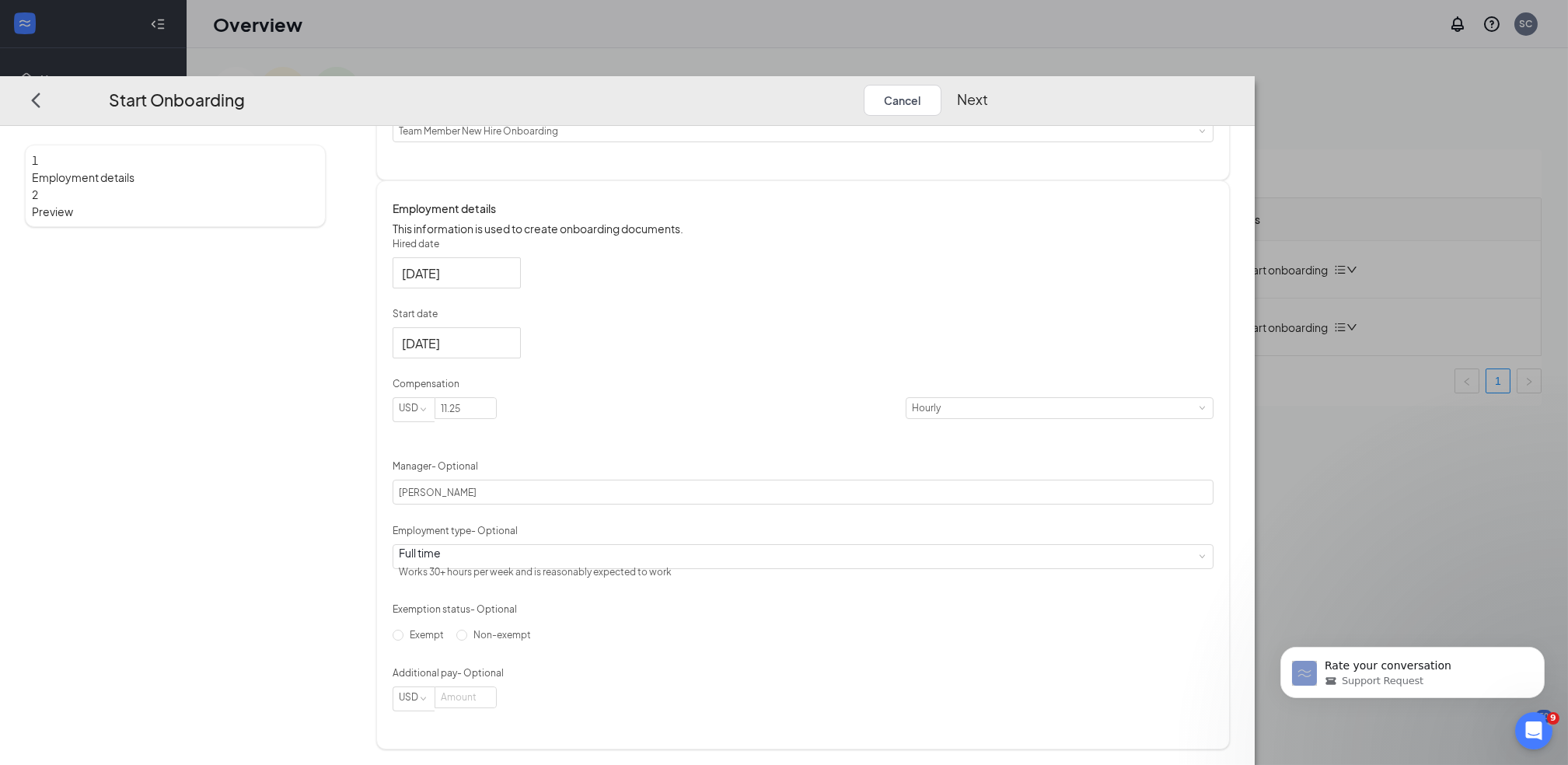
scroll to position [166, 0]
drag, startPoint x: 1559, startPoint y: 532, endPoint x: 237, endPoint y: 102, distance: 1390.2
click at [803, 566] on div "Full time Works 30+ hours per week and is reasonably expected to work" at bounding box center [803, 554] width 821 height 25
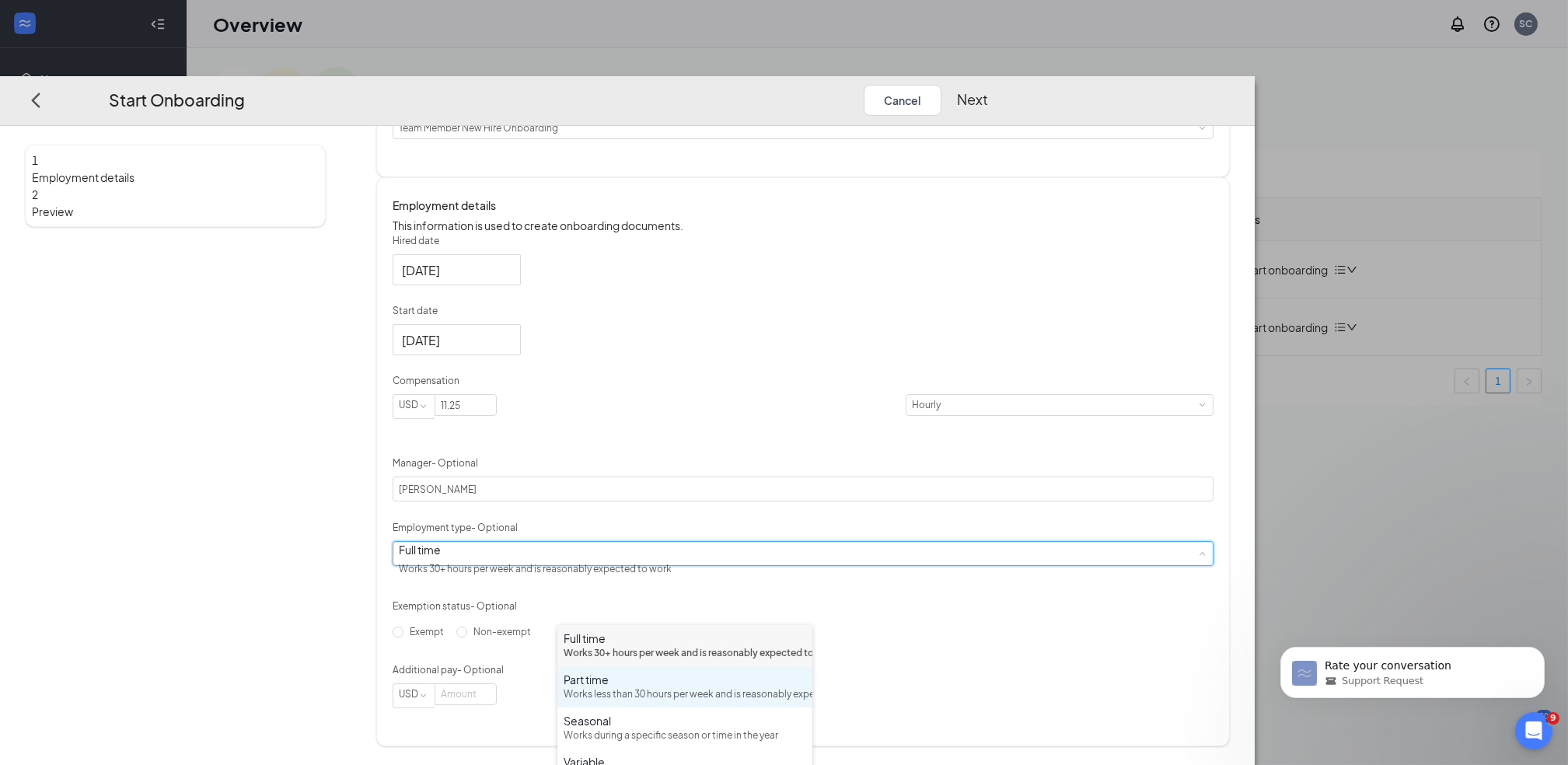
click at [739, 687] on div "Part time" at bounding box center [685, 680] width 243 height 16
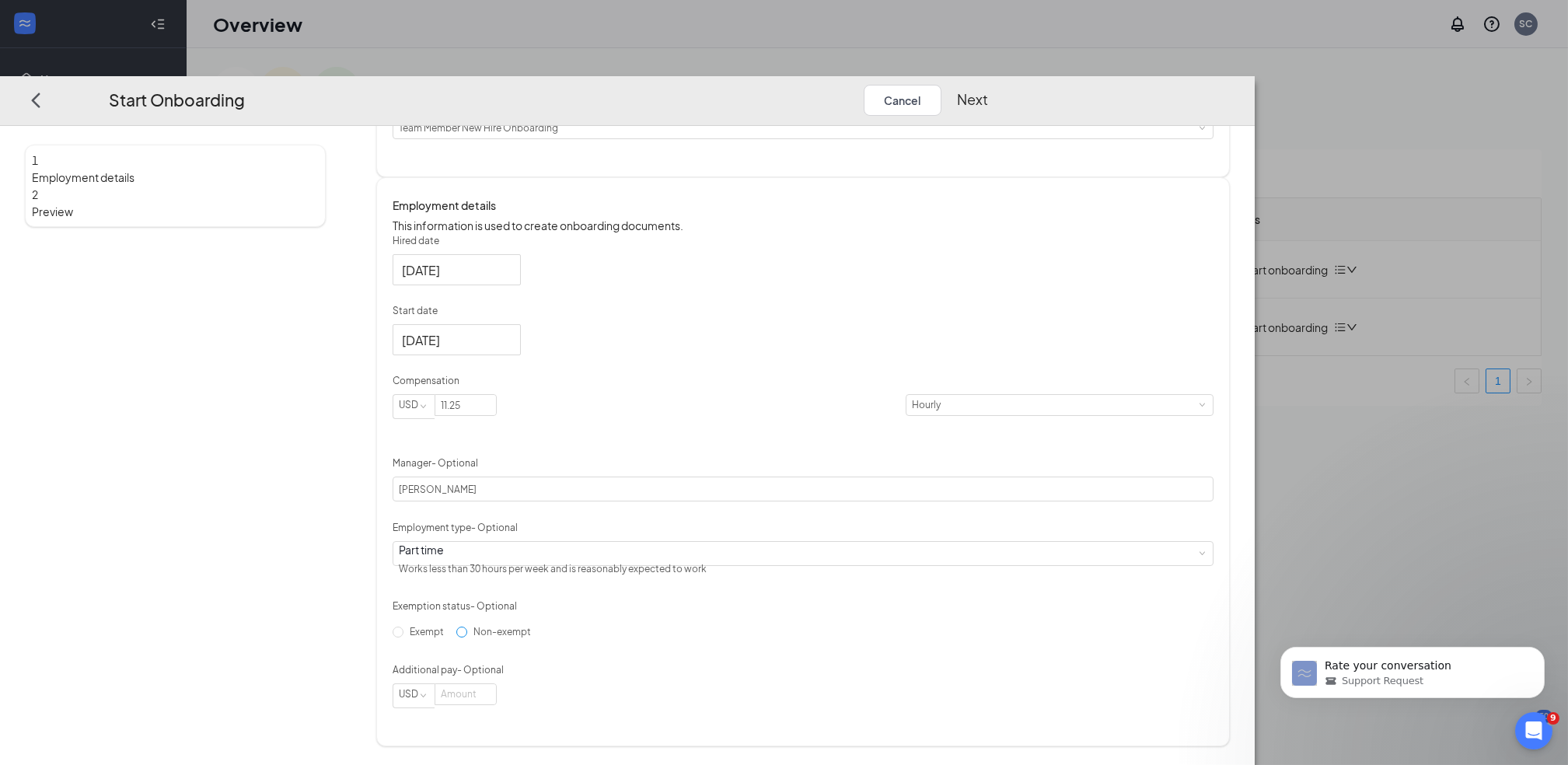
click at [467, 637] on input "Non-exempt" at bounding box center [462, 633] width 11 height 11
radio input "true"
click at [988, 84] on button "Next" at bounding box center [973, 99] width 31 height 31
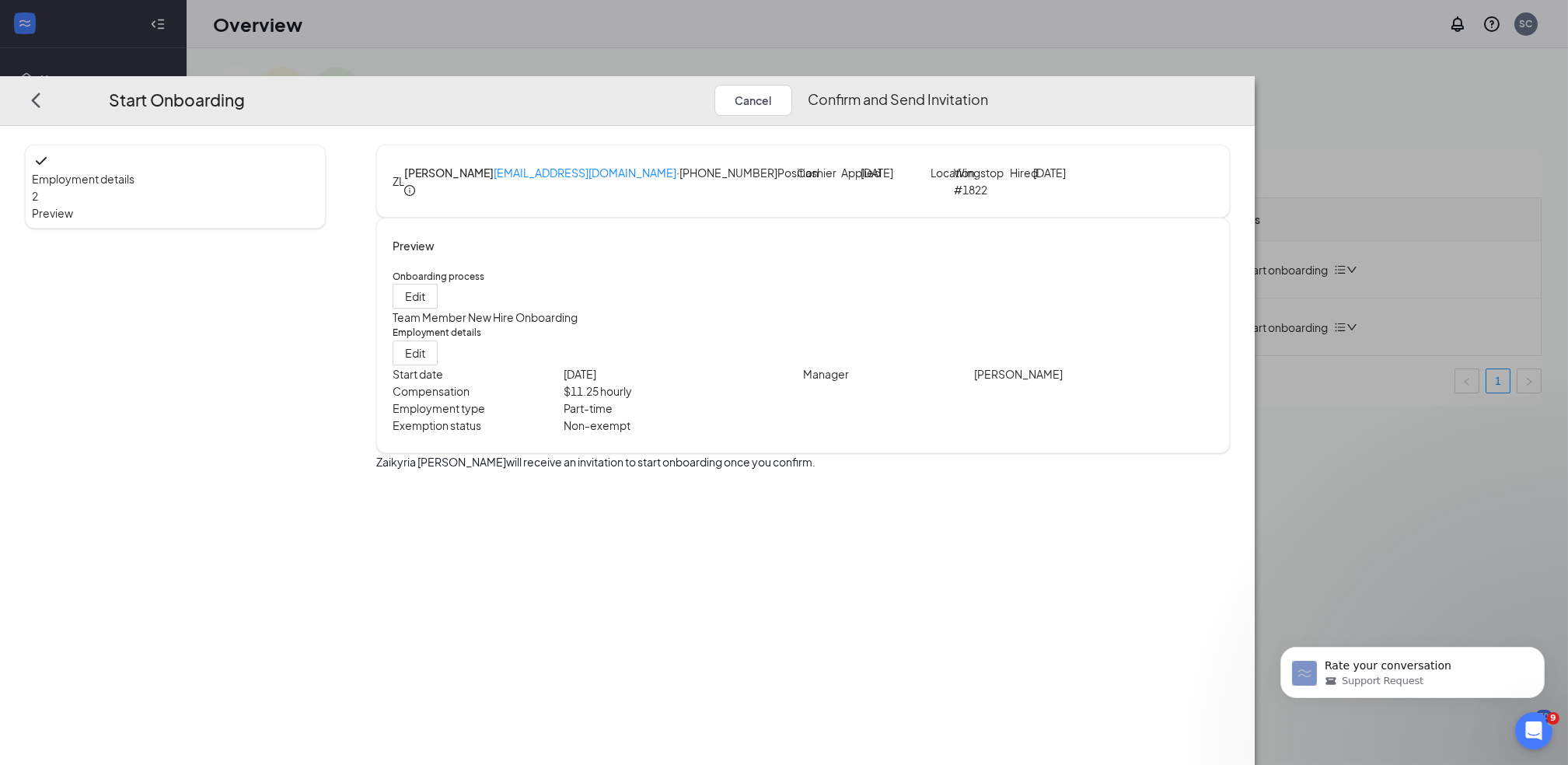
click at [988, 84] on button "Confirm and Send Invitation" at bounding box center [898, 99] width 181 height 31
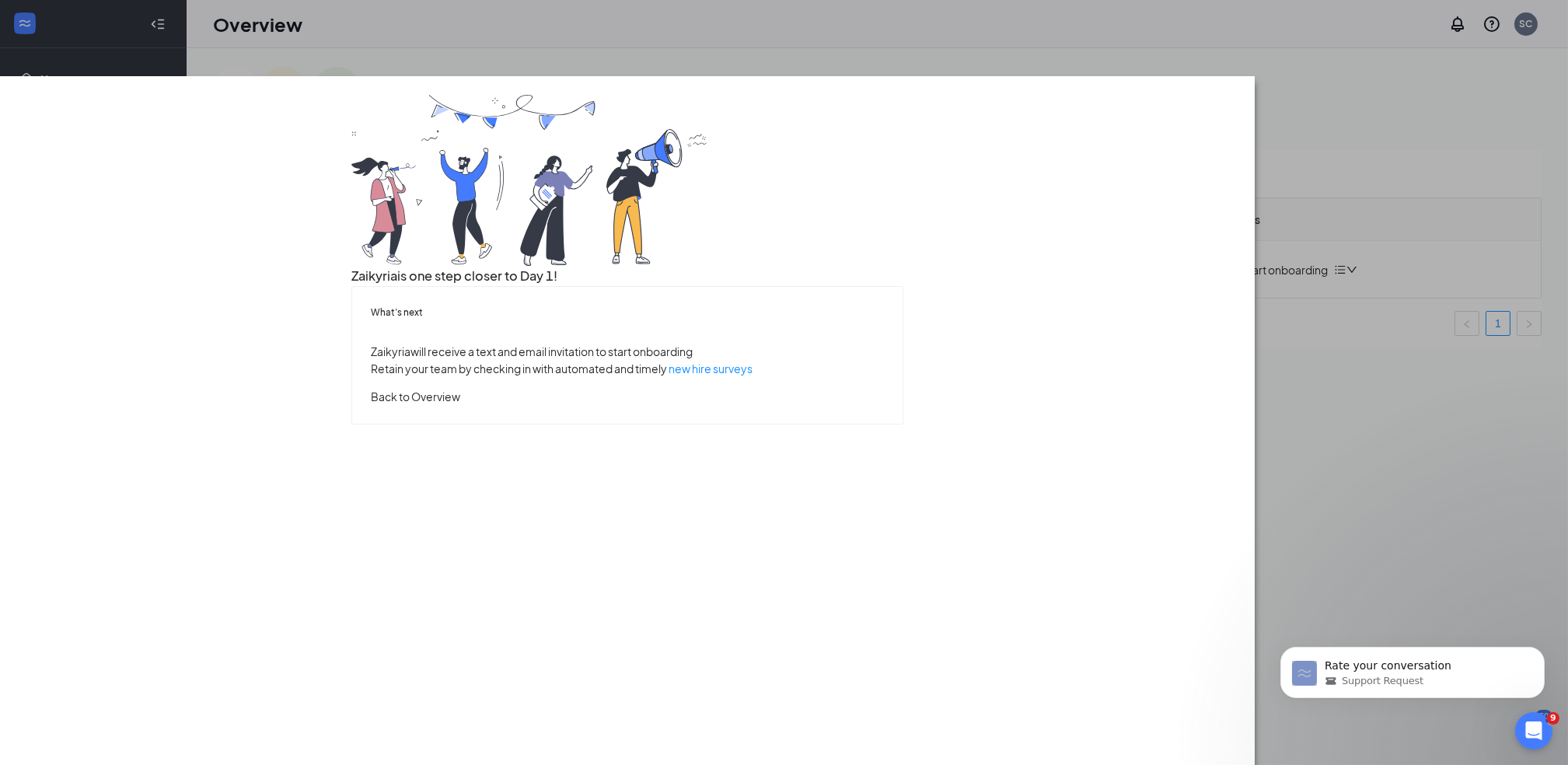
click at [461, 405] on button "Back to Overview" at bounding box center [415, 397] width 89 height 17
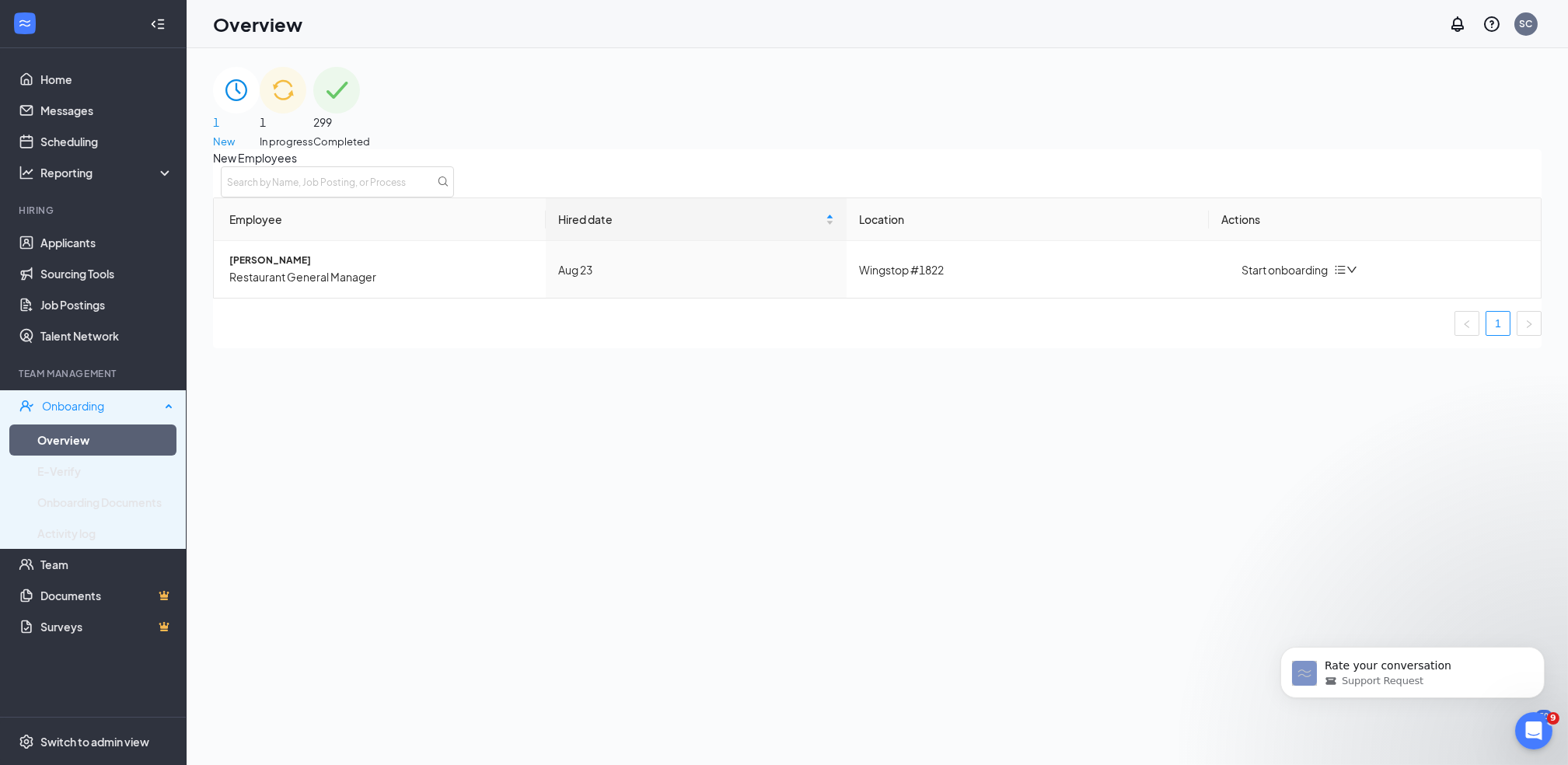
click at [77, 395] on div "Onboarding" at bounding box center [93, 405] width 187 height 31
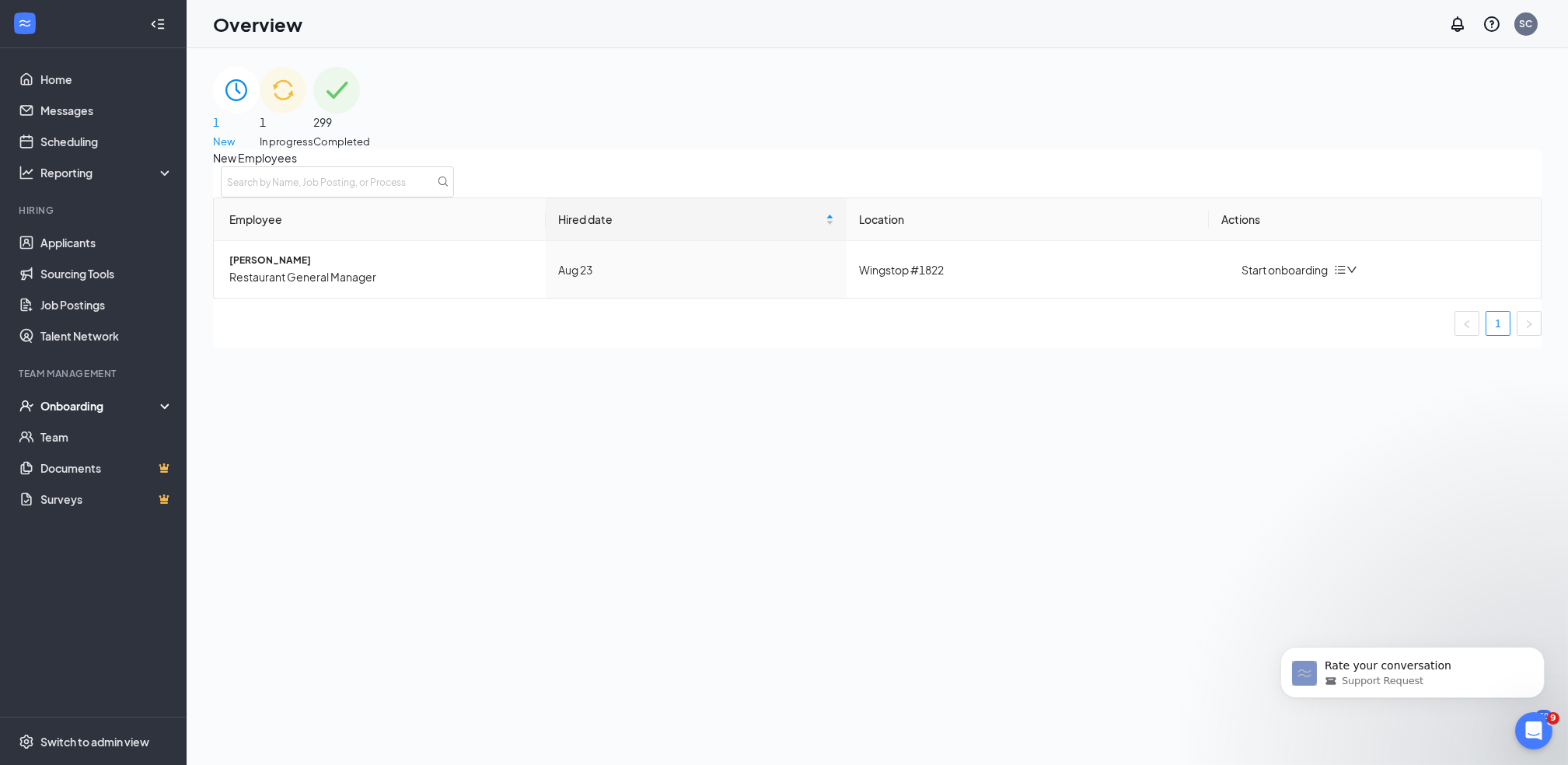
click at [77, 395] on div "Onboarding" at bounding box center [93, 405] width 187 height 31
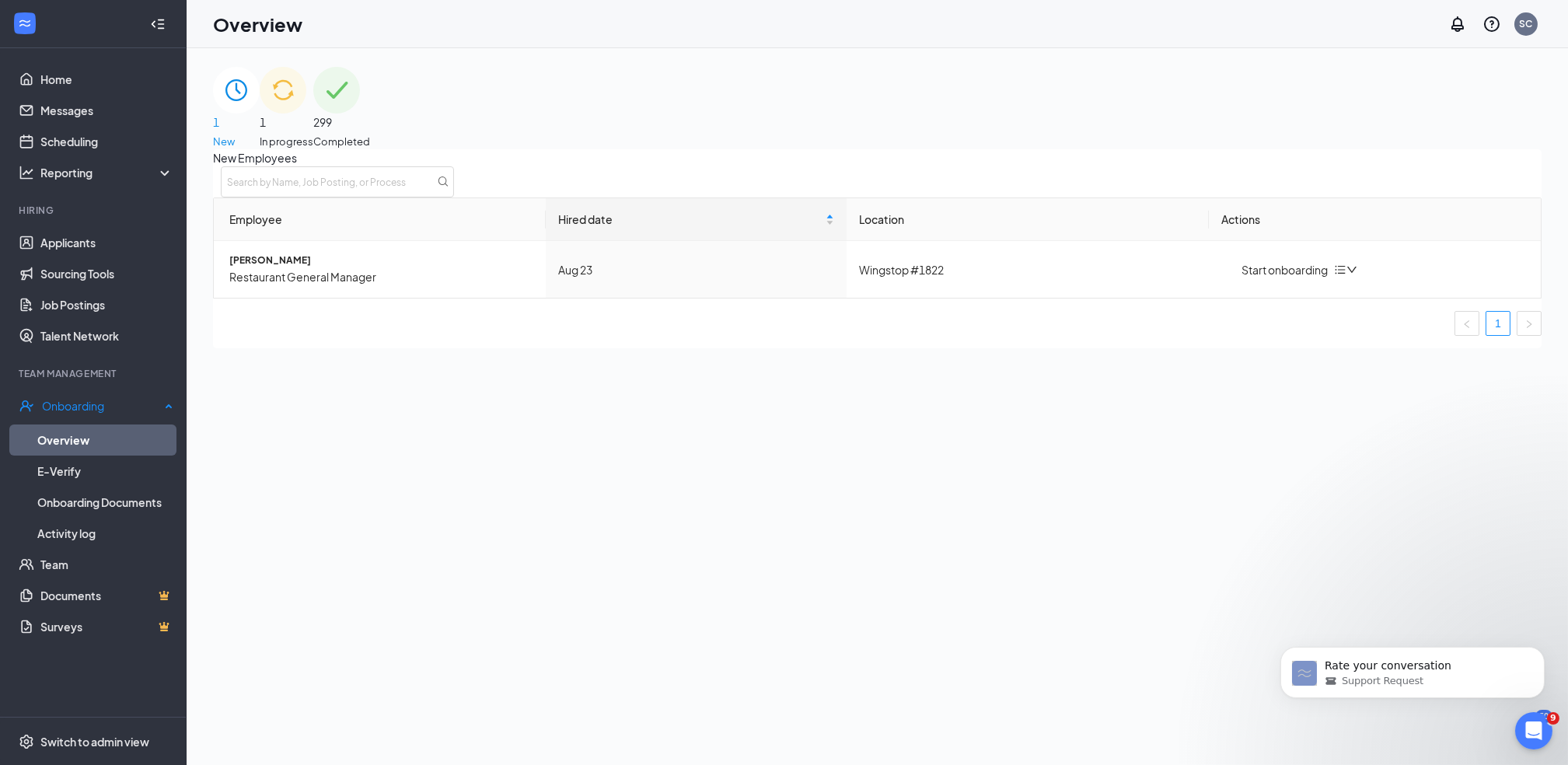
click at [107, 438] on link "Overview" at bounding box center [105, 439] width 136 height 31
click at [313, 134] on span "In progress" at bounding box center [286, 142] width 54 height 16
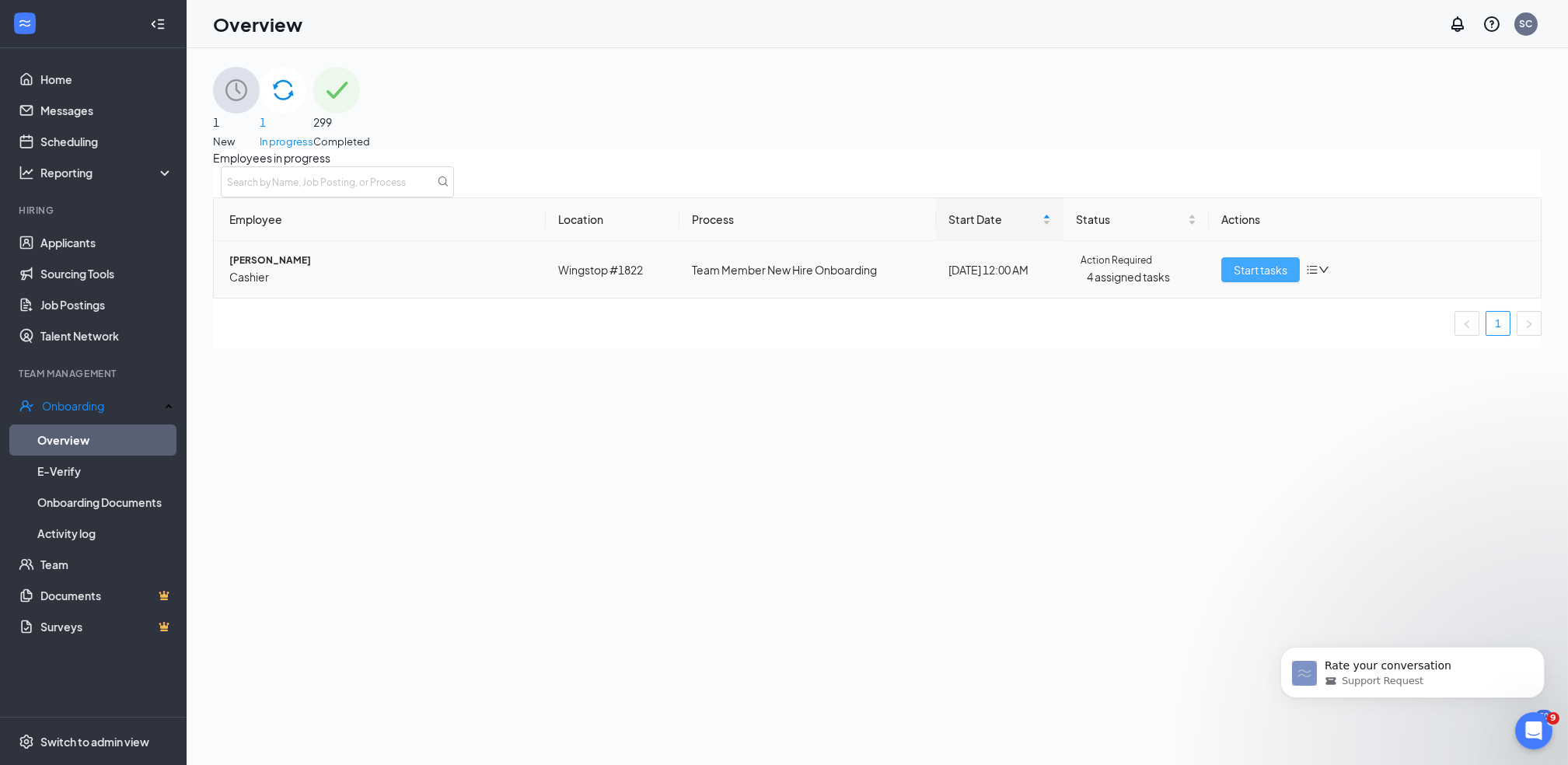
click at [1254, 278] on span "Start tasks" at bounding box center [1260, 270] width 54 height 17
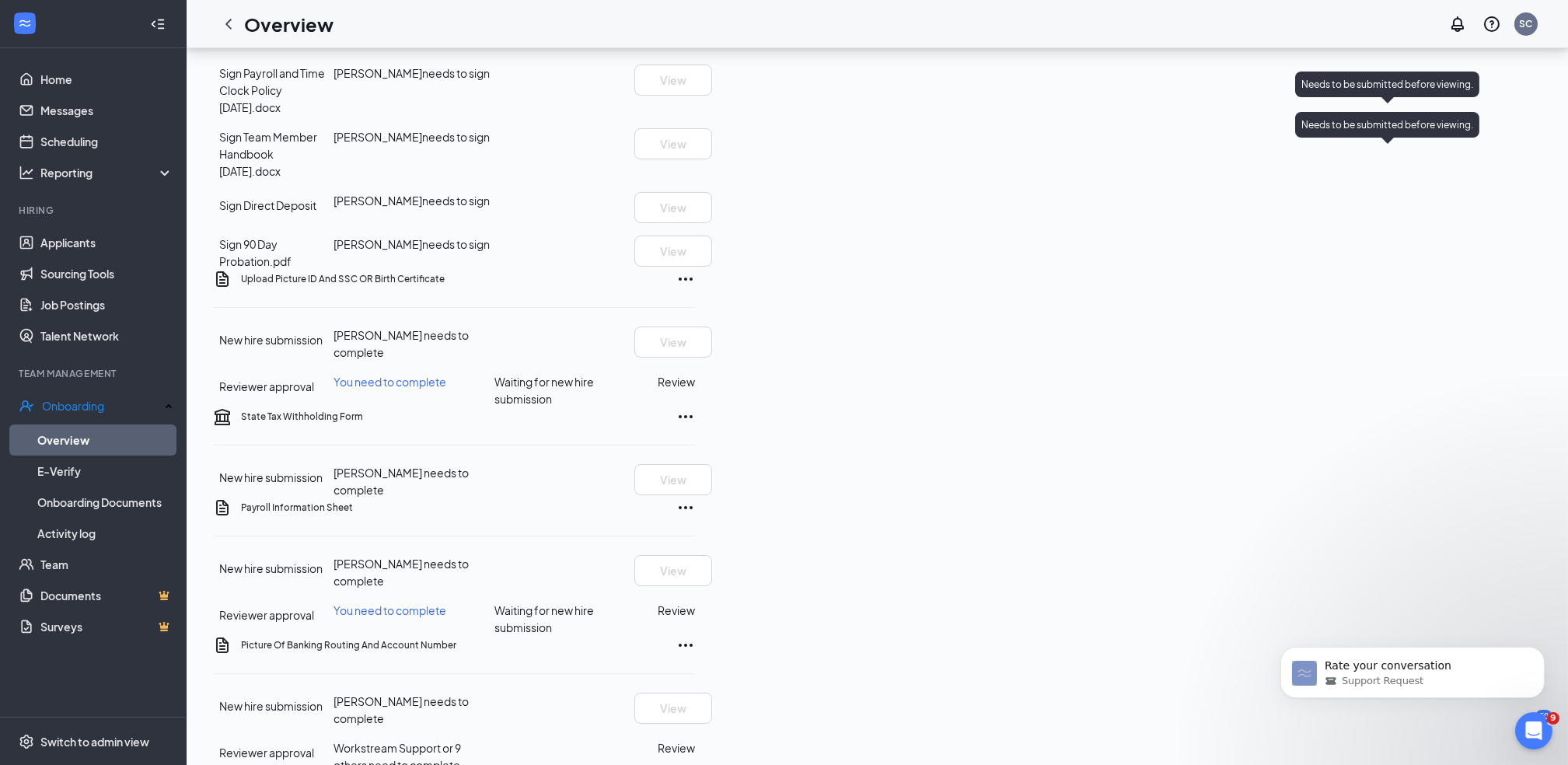
scroll to position [518, 0]
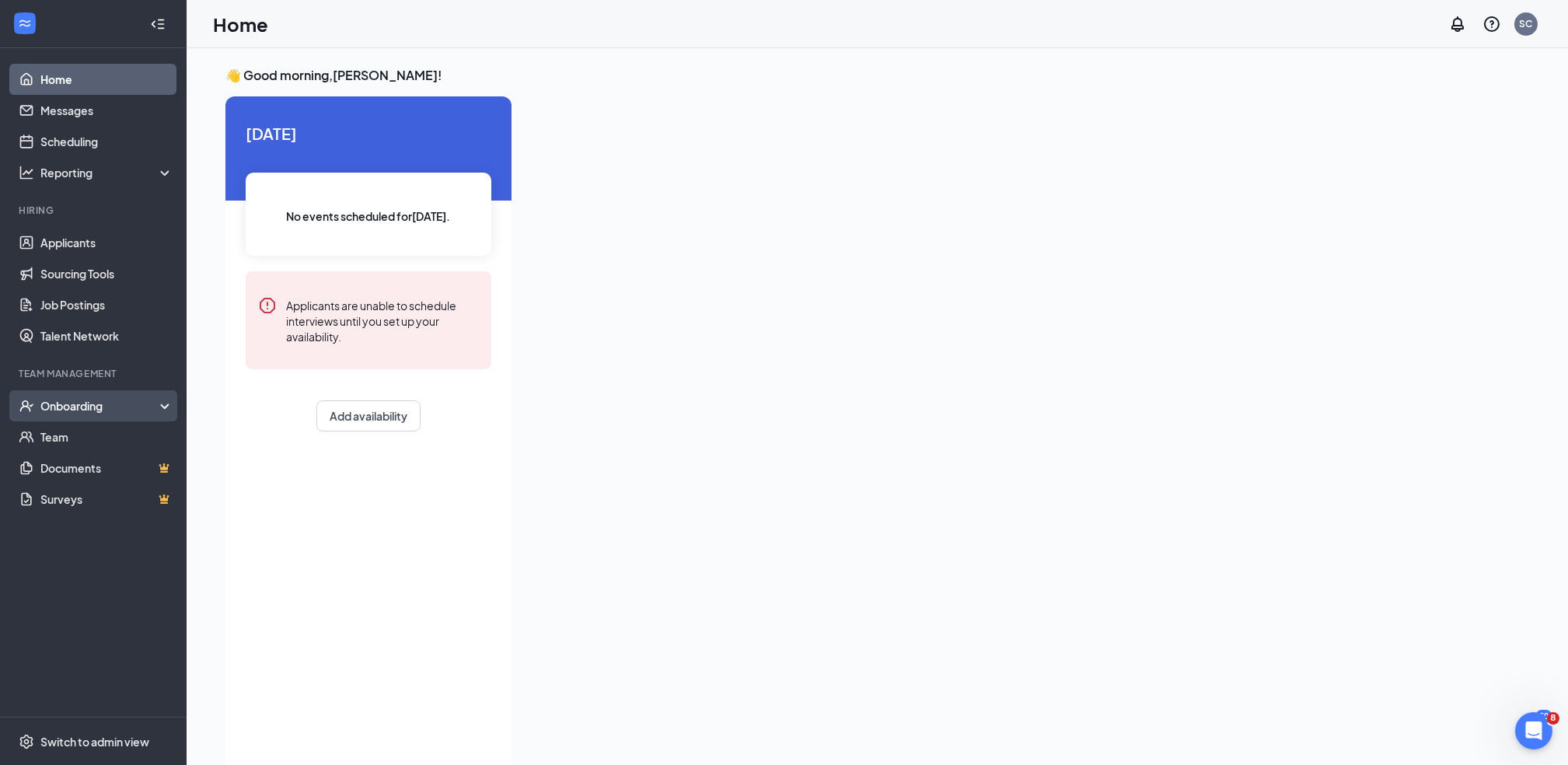
click at [73, 401] on div "Onboarding" at bounding box center [100, 406] width 120 height 16
click at [73, 435] on link "Overview" at bounding box center [106, 436] width 133 height 31
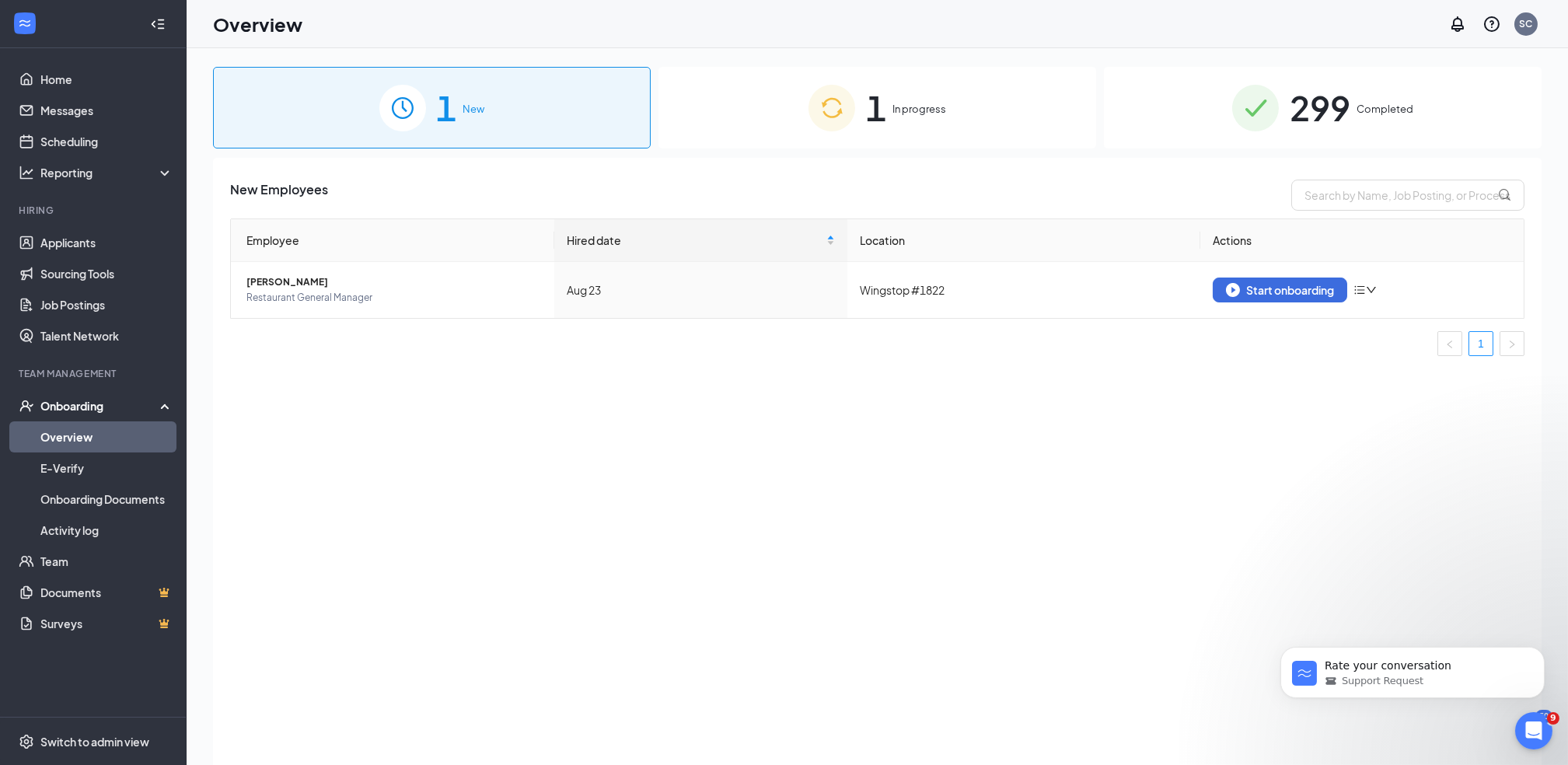
click at [914, 106] on span "In progress" at bounding box center [920, 109] width 54 height 16
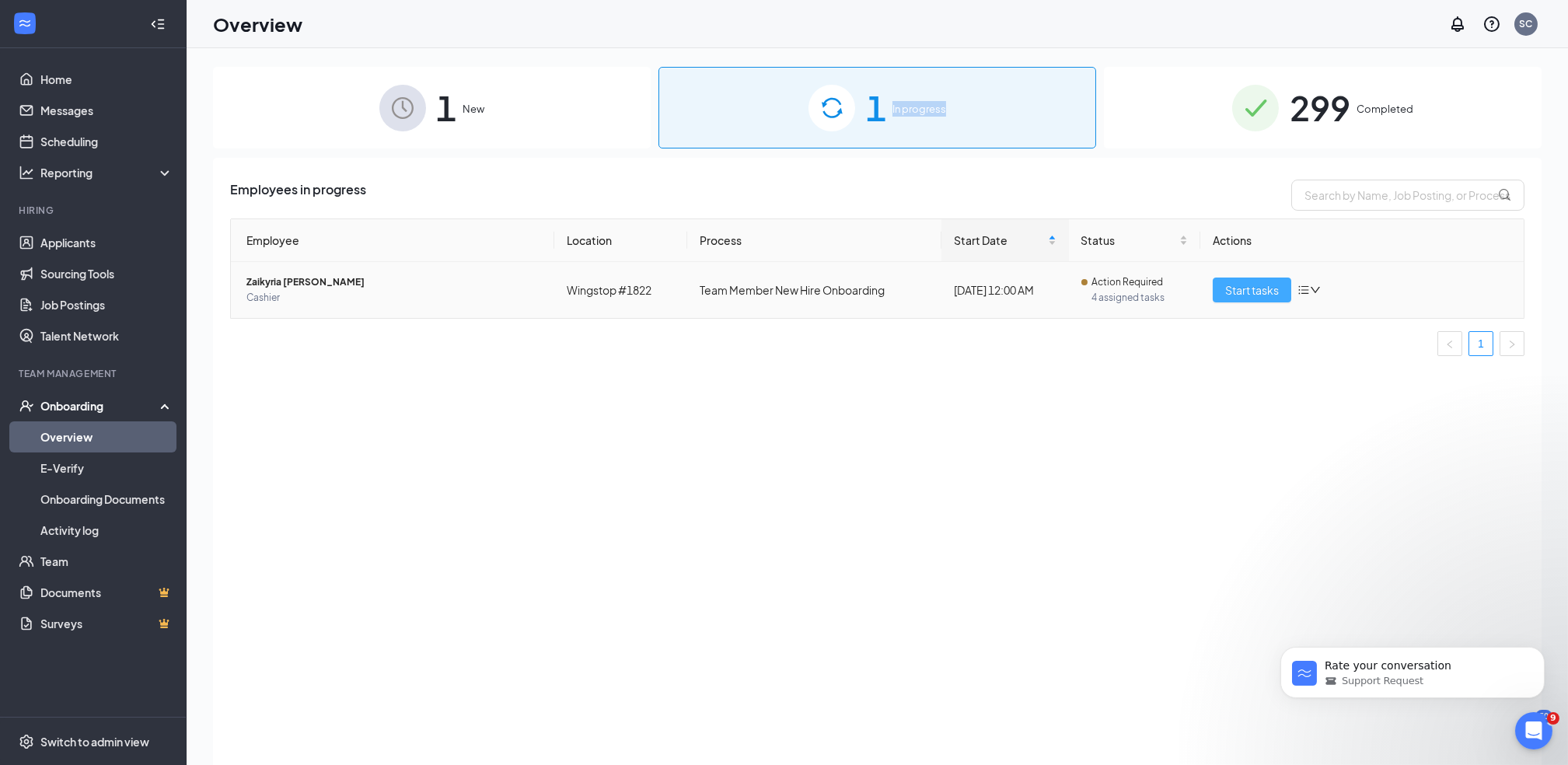
click at [1235, 296] on span "Start tasks" at bounding box center [1253, 290] width 54 height 17
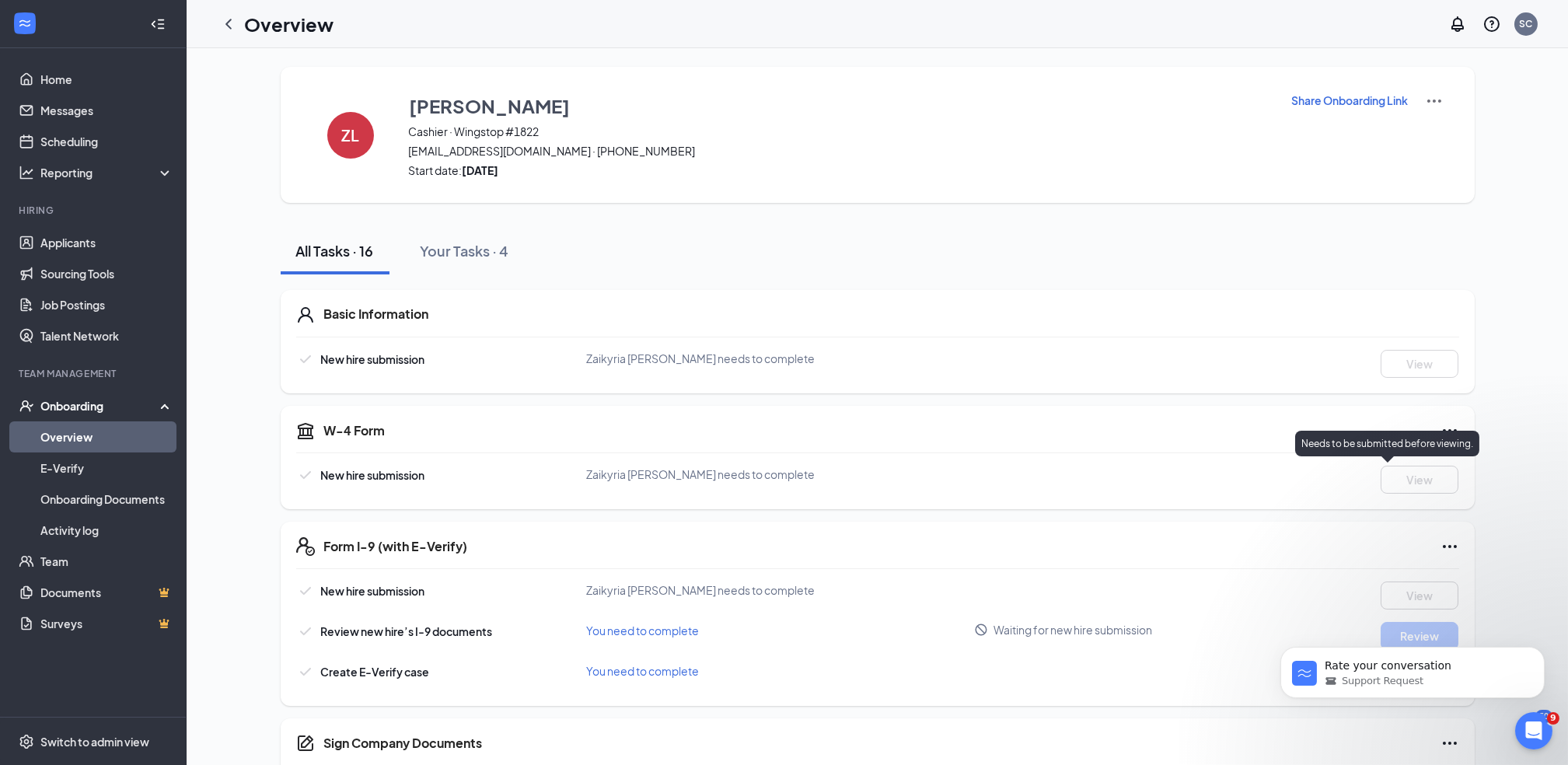
drag, startPoint x: 1478, startPoint y: 491, endPoint x: 1272, endPoint y: 592, distance: 229.4
drag, startPoint x: 1272, startPoint y: 592, endPoint x: 1287, endPoint y: 150, distance: 442.3
click at [1287, 150] on div "ZL Zaikyria Luckett Cashier · Wingstop #1822 zluckett7@gmail.com · (601) 767-78…" at bounding box center [878, 135] width 1194 height 136
click at [1434, 94] on img at bounding box center [1435, 101] width 19 height 19
